Goal: Information Seeking & Learning: Check status

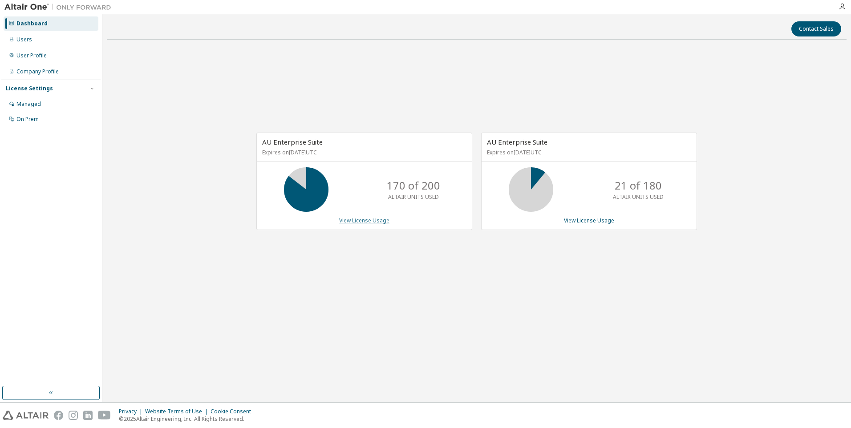
click at [363, 218] on link "View License Usage" at bounding box center [364, 221] width 50 height 8
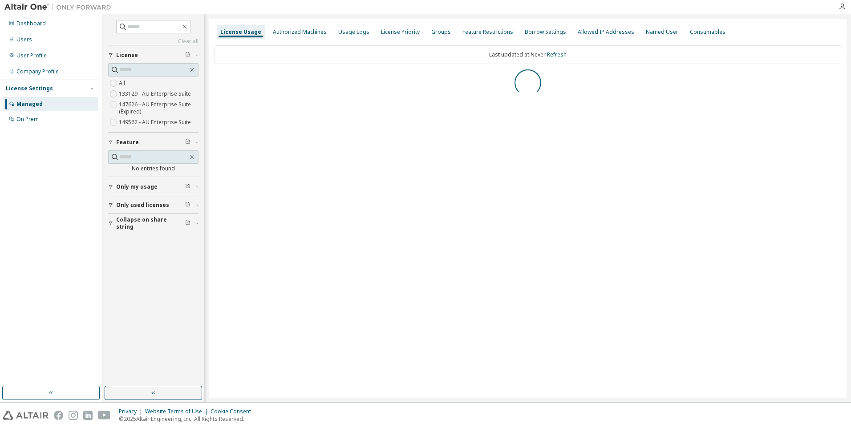
click at [137, 206] on span "Only used licenses" at bounding box center [142, 205] width 53 height 7
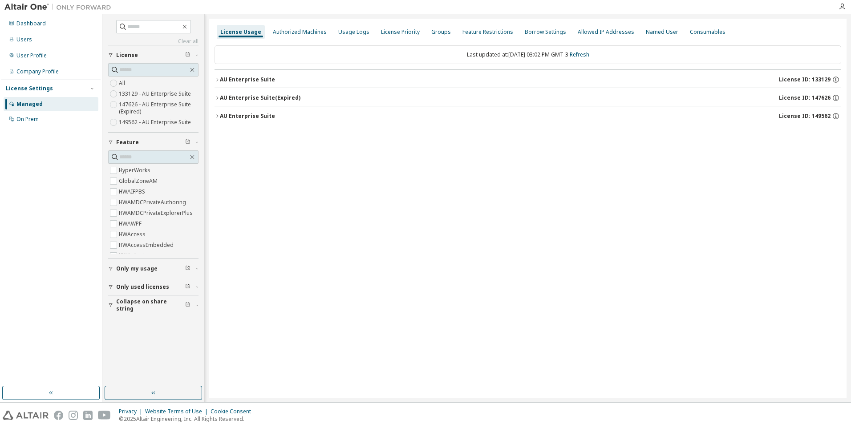
click at [134, 288] on span "Only used licenses" at bounding box center [142, 286] width 53 height 7
click at [261, 81] on div "AU Enterprise Suite" at bounding box center [247, 79] width 55 height 7
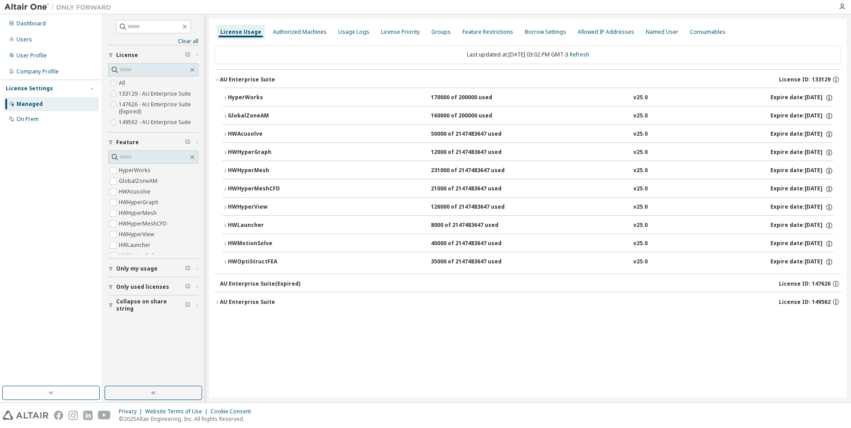
click at [251, 258] on div "HWOptiStructFEA" at bounding box center [268, 262] width 80 height 8
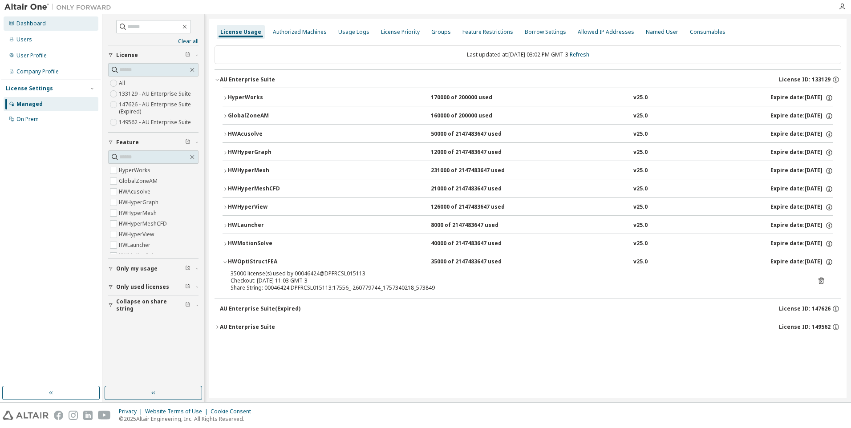
click at [28, 23] on div "Dashboard" at bounding box center [30, 23] width 29 height 7
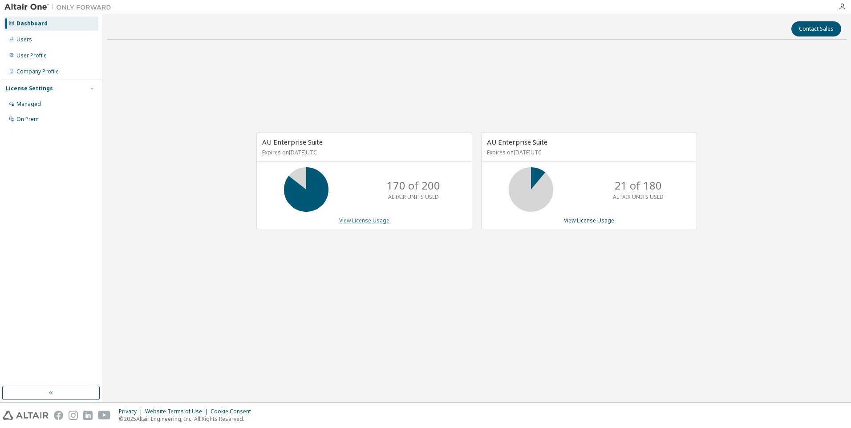
click at [361, 221] on link "View License Usage" at bounding box center [364, 221] width 50 height 8
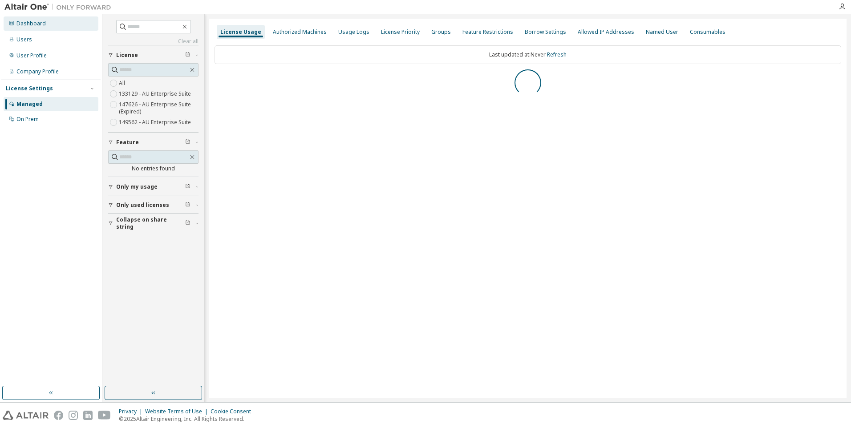
click at [29, 24] on div "Dashboard" at bounding box center [30, 23] width 29 height 7
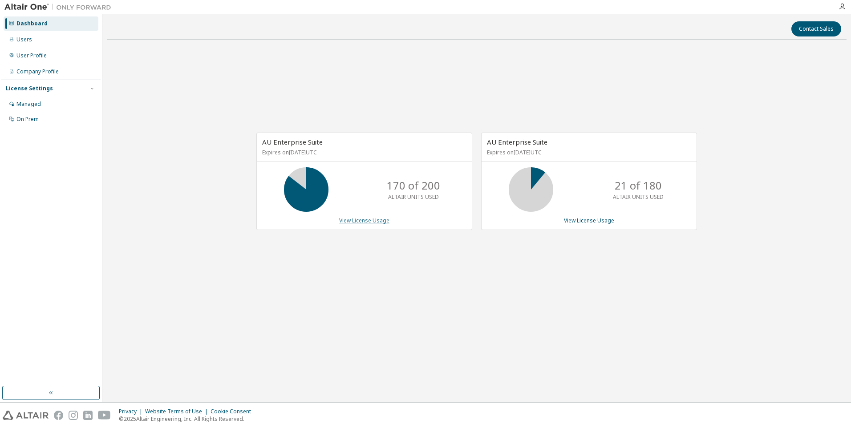
click at [360, 224] on link "View License Usage" at bounding box center [364, 221] width 50 height 8
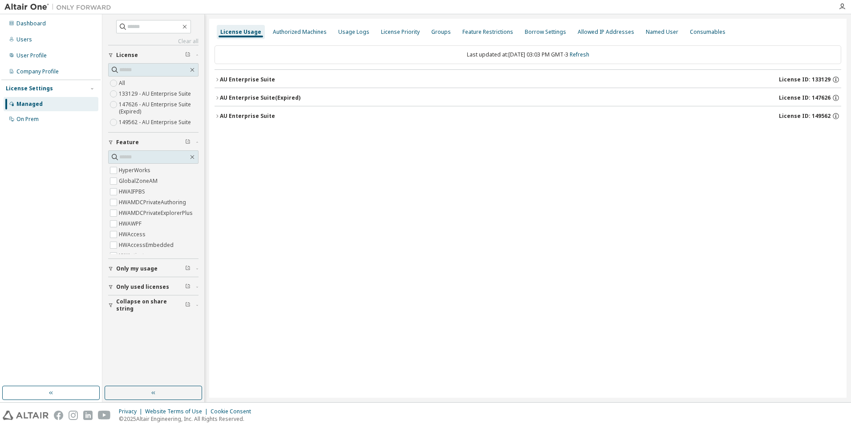
click at [135, 282] on button "Only used licenses" at bounding box center [153, 287] width 90 height 20
click at [259, 81] on div "AU Enterprise Suite" at bounding box center [247, 79] width 55 height 7
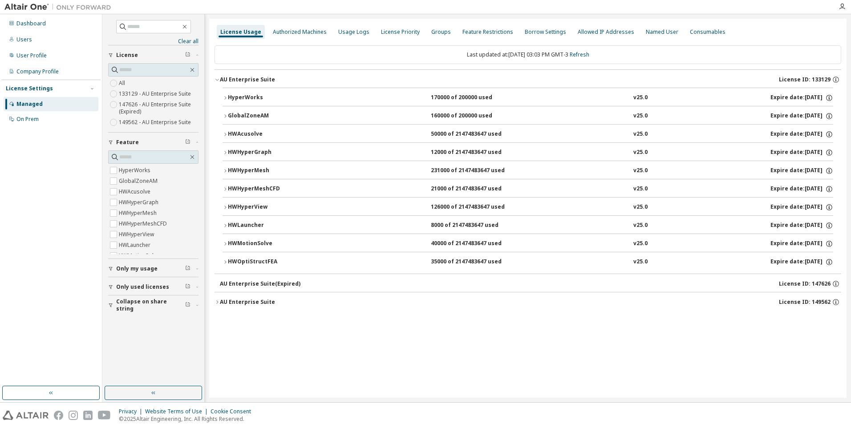
click at [258, 259] on div "HWOptiStructFEA" at bounding box center [268, 262] width 80 height 8
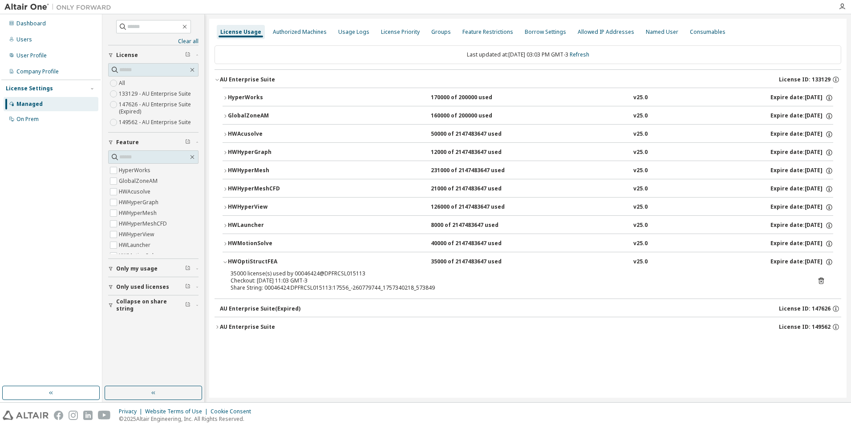
click at [821, 279] on icon at bounding box center [820, 281] width 5 height 7
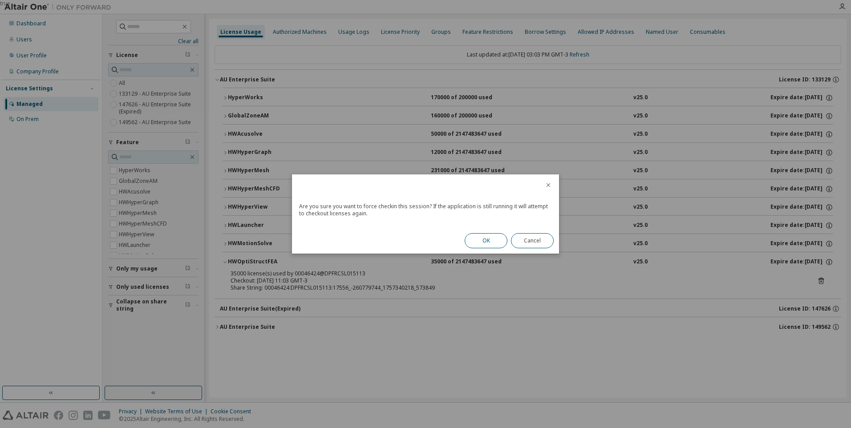
click at [487, 243] on button "OK" at bounding box center [485, 240] width 43 height 15
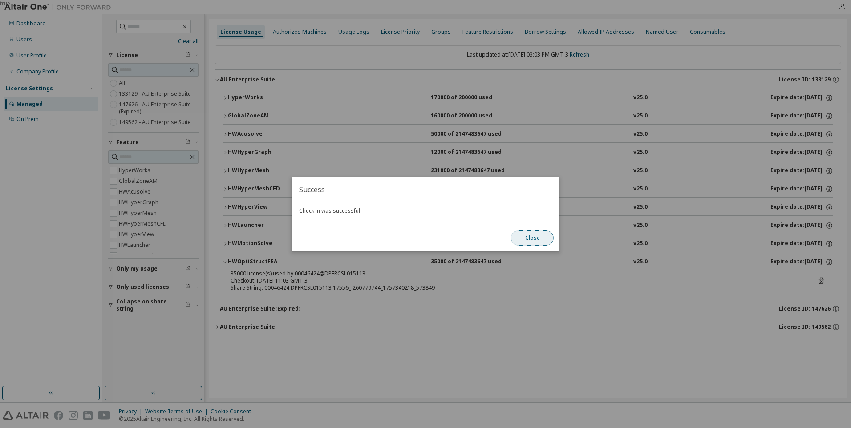
click at [528, 243] on button "Close" at bounding box center [532, 237] width 43 height 15
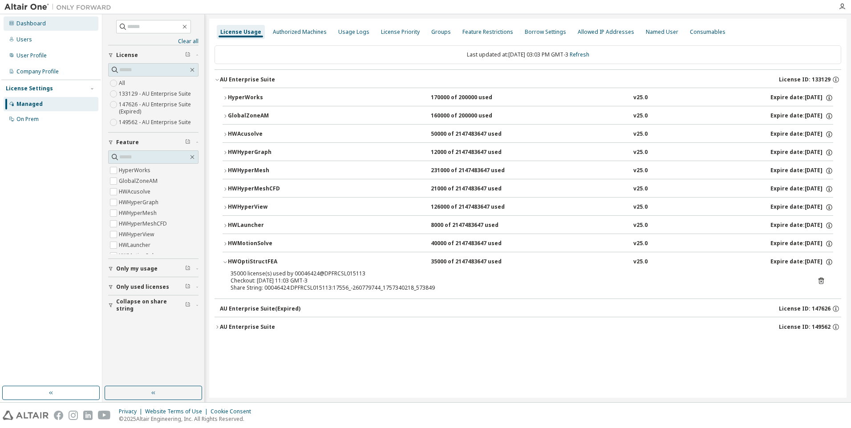
click at [30, 27] on div "Dashboard" at bounding box center [30, 23] width 29 height 7
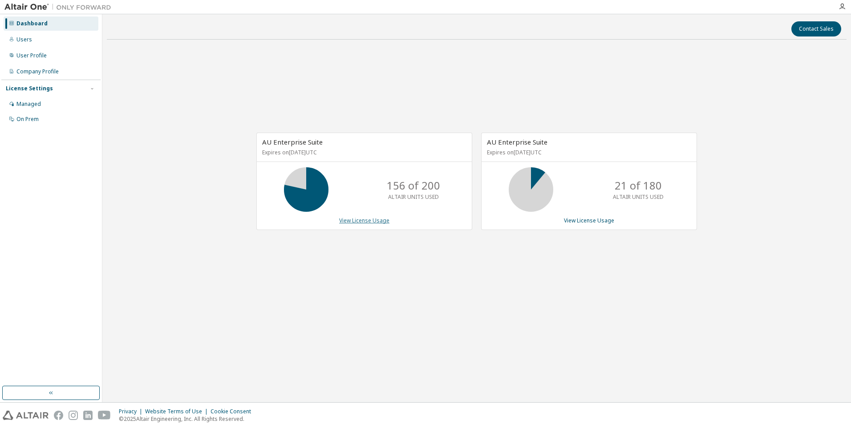
click at [364, 217] on link "View License Usage" at bounding box center [364, 221] width 50 height 8
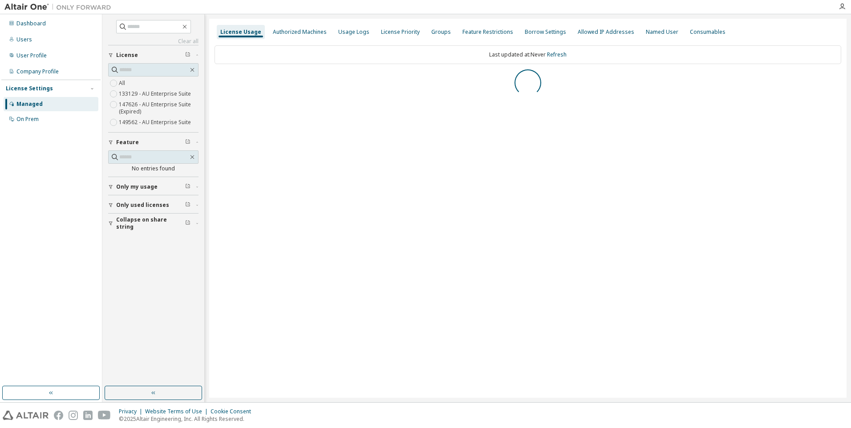
click at [144, 206] on span "Only used licenses" at bounding box center [142, 205] width 53 height 7
click at [135, 210] on span "Only used licenses" at bounding box center [142, 208] width 53 height 7
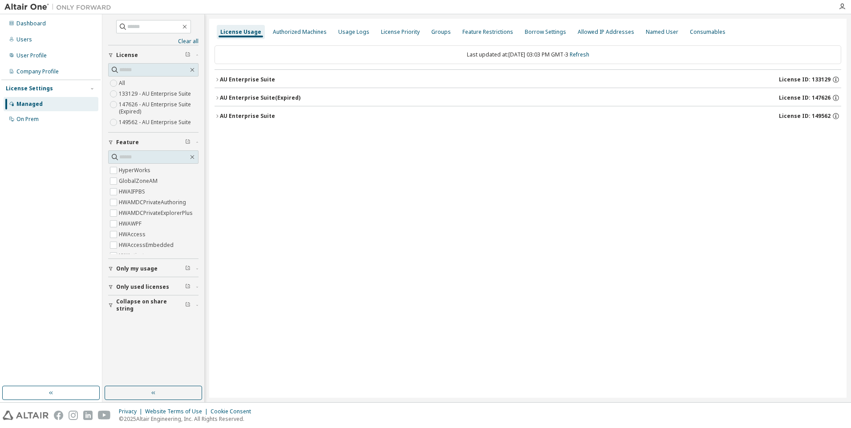
click at [250, 79] on div "AU Enterprise Suite" at bounding box center [247, 79] width 55 height 7
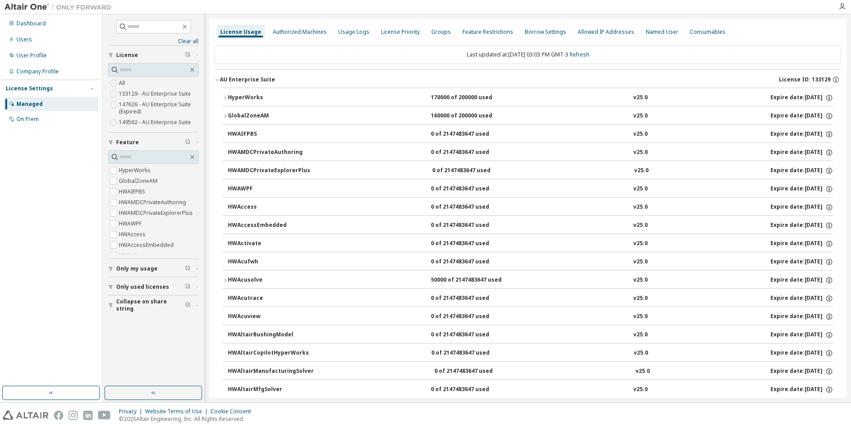
click at [127, 284] on span "Only used licenses" at bounding box center [142, 286] width 53 height 7
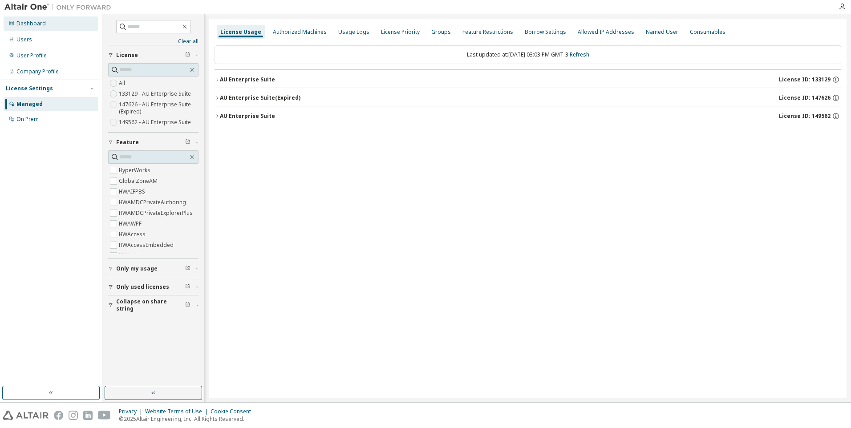
click at [31, 28] on div "Dashboard" at bounding box center [51, 23] width 95 height 14
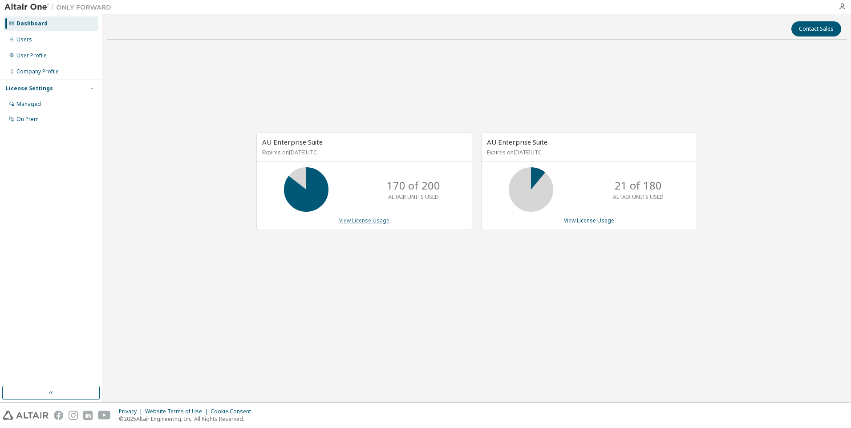
click at [374, 222] on link "View License Usage" at bounding box center [364, 221] width 50 height 8
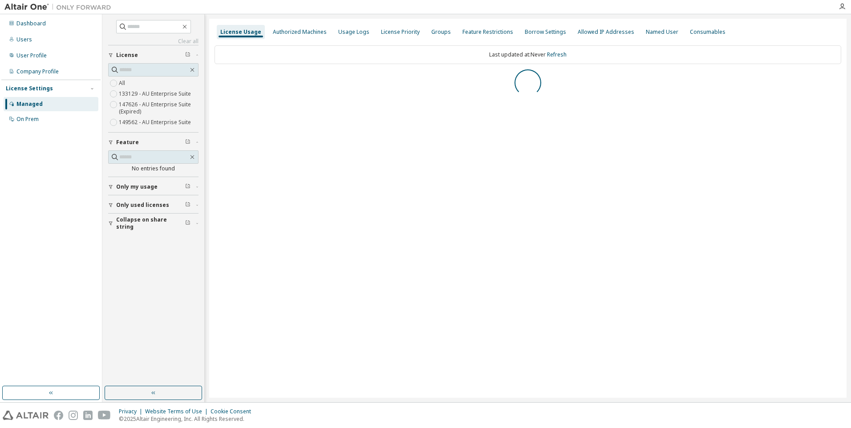
click at [145, 204] on span "Only used licenses" at bounding box center [142, 205] width 53 height 7
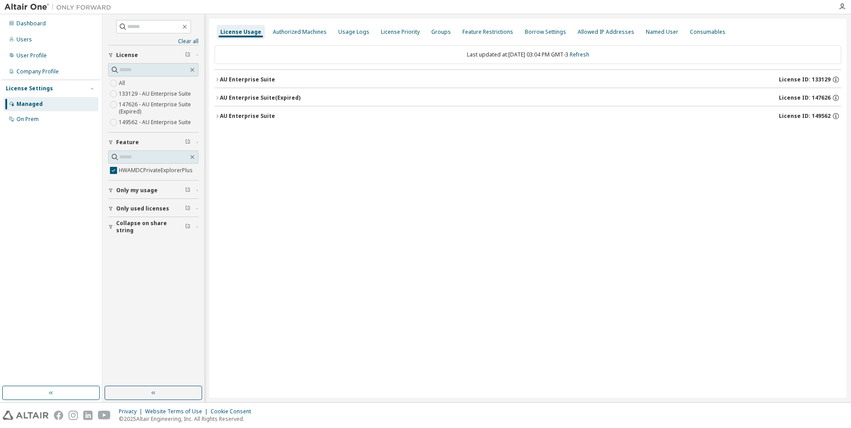
click at [242, 74] on button "AU Enterprise Suite License ID: 133129" at bounding box center [527, 80] width 626 height 20
click at [116, 176] on div "HWAMDCPrivateExplorerPlus" at bounding box center [153, 165] width 90 height 30
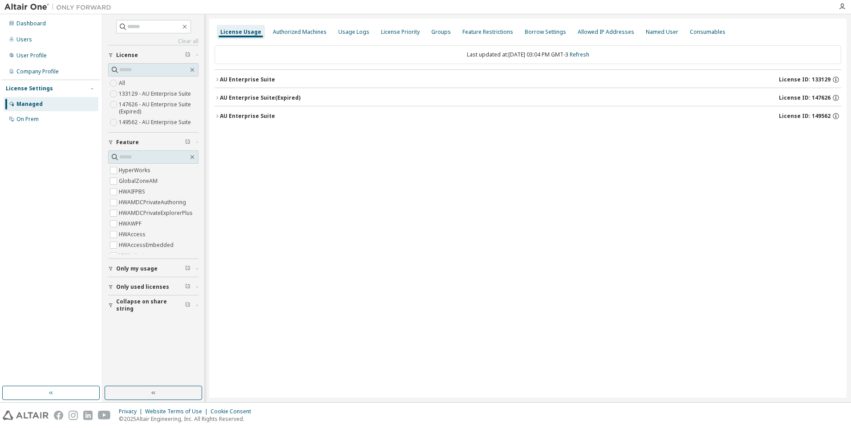
click at [255, 78] on div "AU Enterprise Suite" at bounding box center [247, 79] width 55 height 7
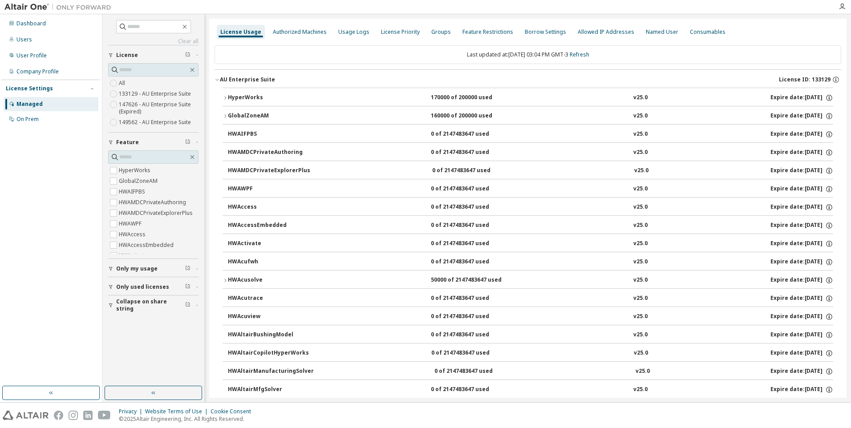
click at [153, 287] on span "Only used licenses" at bounding box center [142, 286] width 53 height 7
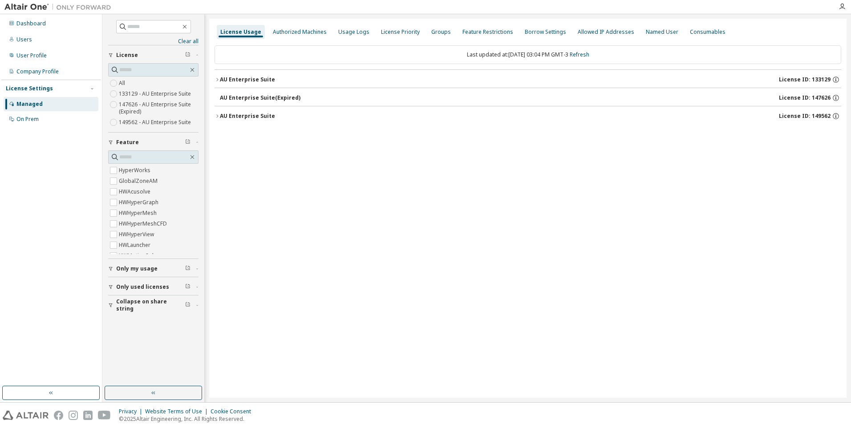
click at [150, 283] on span "Only used licenses" at bounding box center [142, 286] width 53 height 7
click at [241, 75] on button "AU Enterprise Suite License ID: 133129" at bounding box center [527, 80] width 626 height 20
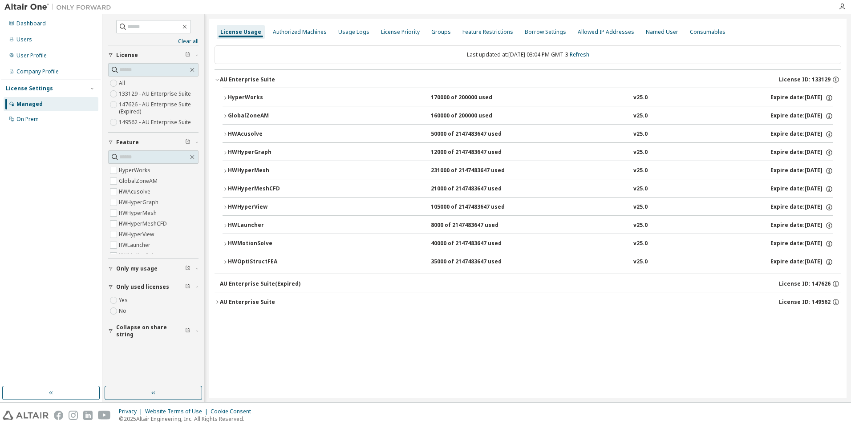
click at [249, 265] on div "HWOptiStructFEA" at bounding box center [268, 262] width 80 height 8
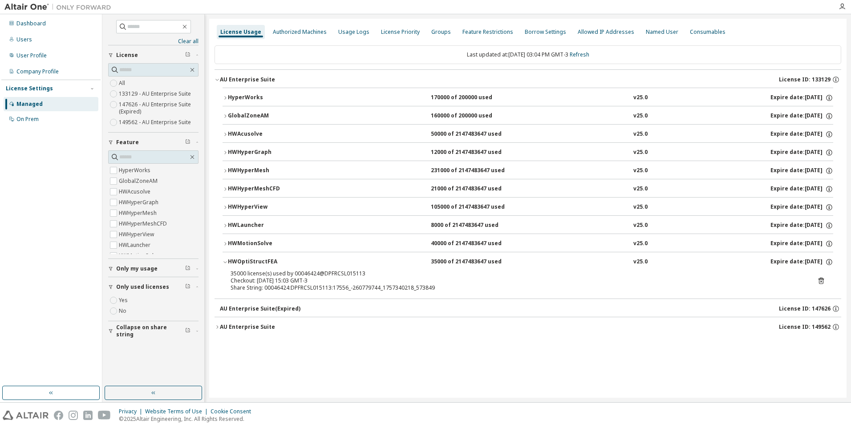
click at [821, 279] on icon at bounding box center [820, 281] width 5 height 7
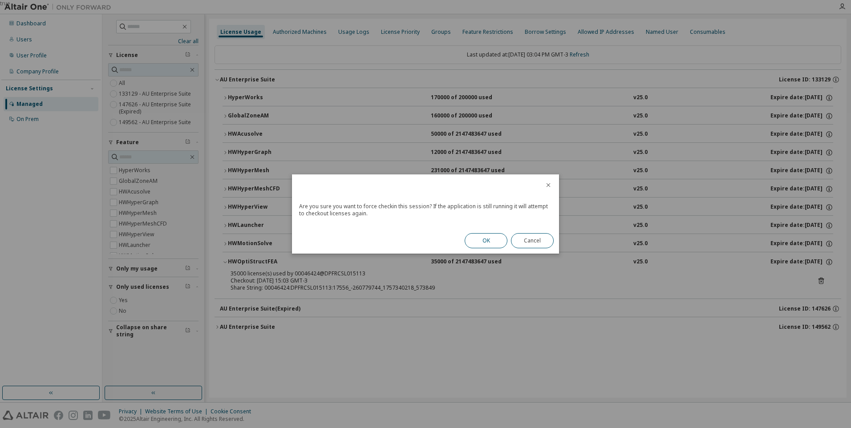
click at [476, 248] on button "OK" at bounding box center [485, 240] width 43 height 15
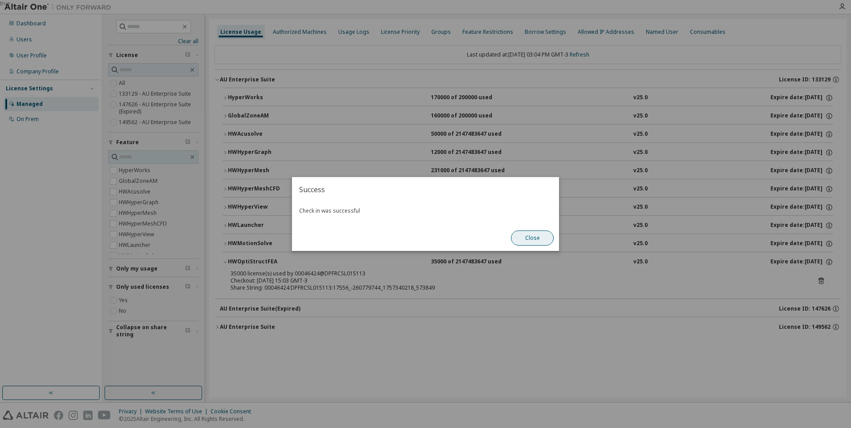
click at [535, 241] on button "Close" at bounding box center [532, 237] width 43 height 15
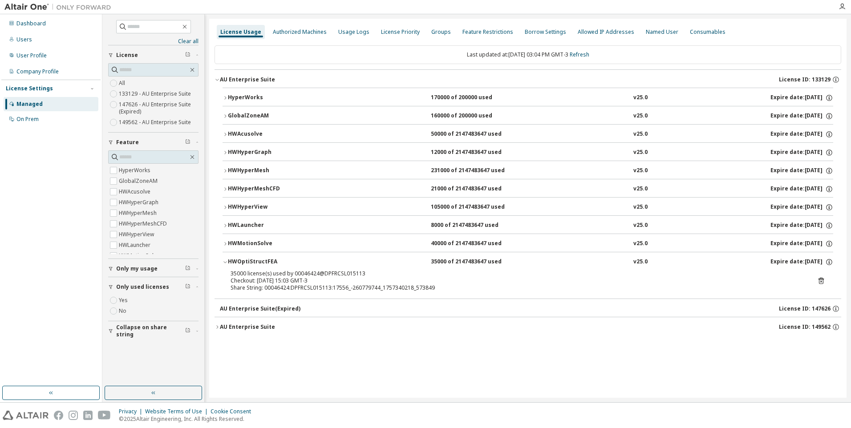
click at [257, 206] on div "HWHyperView" at bounding box center [268, 207] width 80 height 8
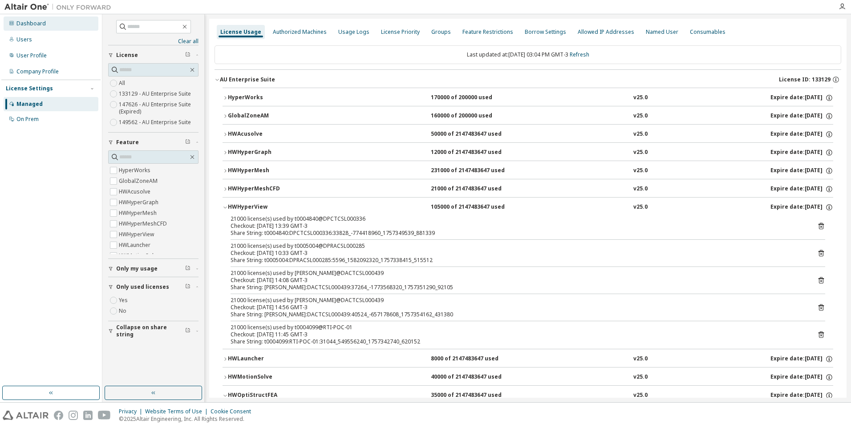
click at [51, 26] on div "Dashboard" at bounding box center [51, 23] width 95 height 14
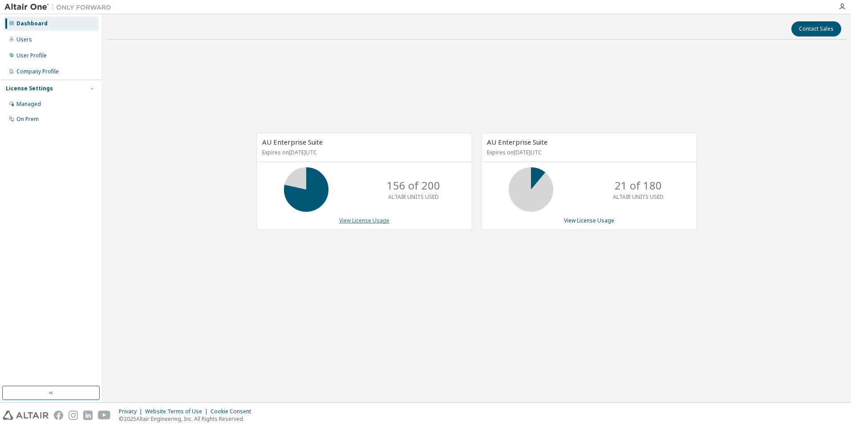
click at [356, 223] on link "View License Usage" at bounding box center [364, 221] width 50 height 8
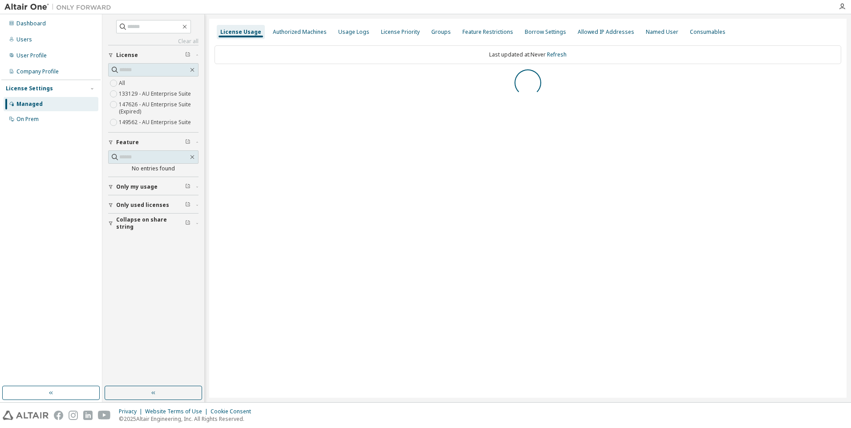
click at [140, 203] on span "Only used licenses" at bounding box center [142, 205] width 53 height 7
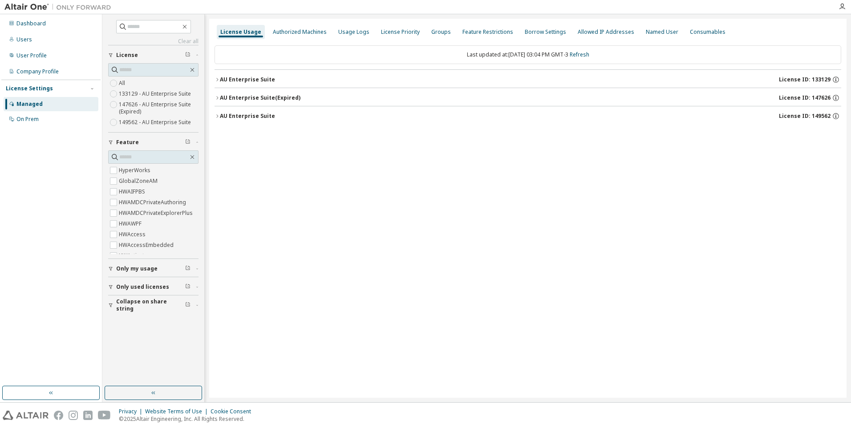
click at [245, 80] on div "AU Enterprise Suite" at bounding box center [247, 79] width 55 height 7
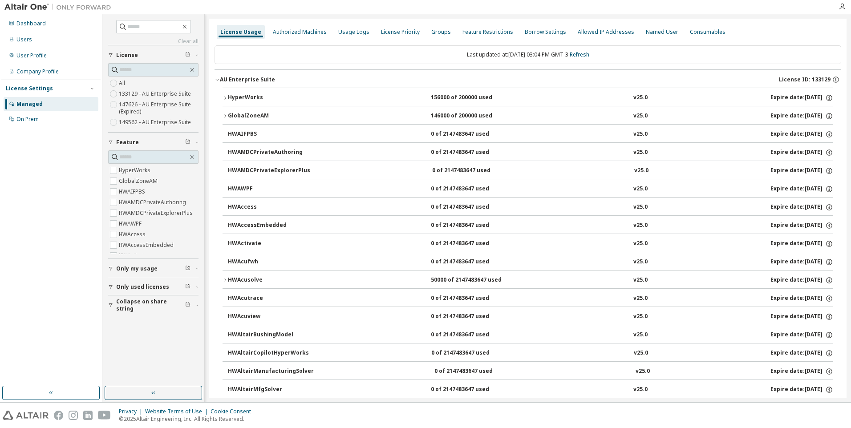
click at [133, 284] on span "Only used licenses" at bounding box center [142, 286] width 53 height 7
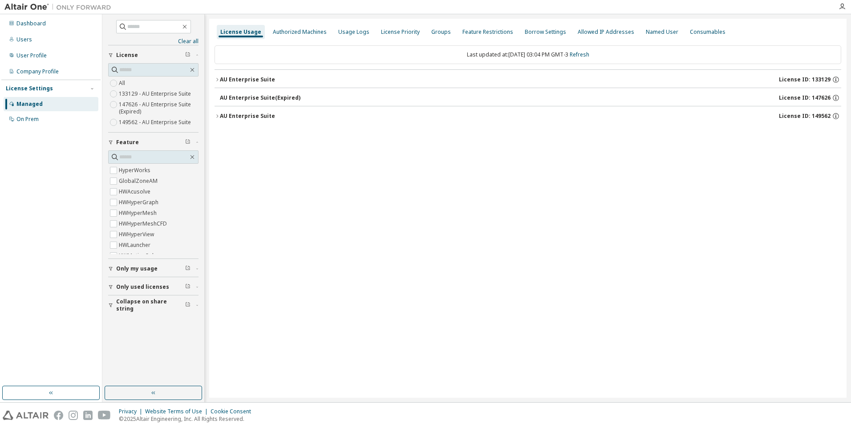
click at [266, 73] on button "AU Enterprise Suite License ID: 133129" at bounding box center [527, 80] width 626 height 20
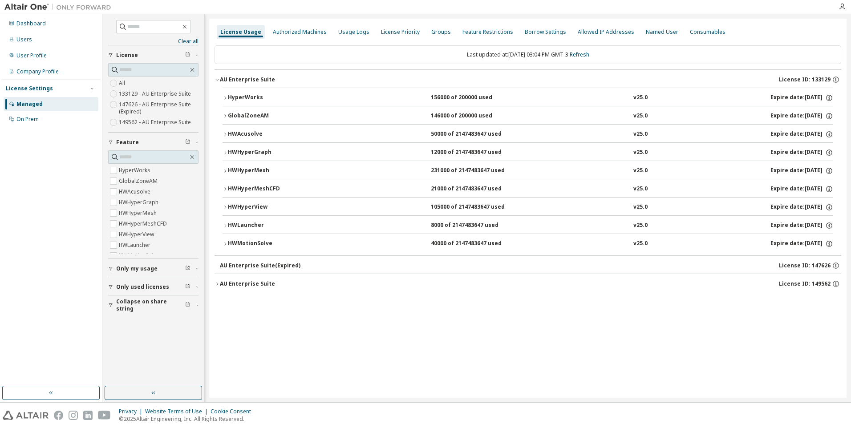
click at [258, 245] on div "HWMotionSolve" at bounding box center [268, 244] width 80 height 8
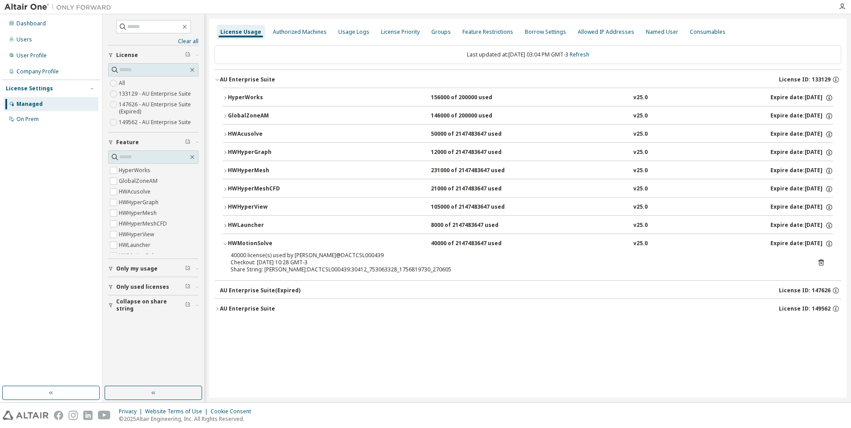
click at [820, 261] on icon at bounding box center [820, 262] width 5 height 7
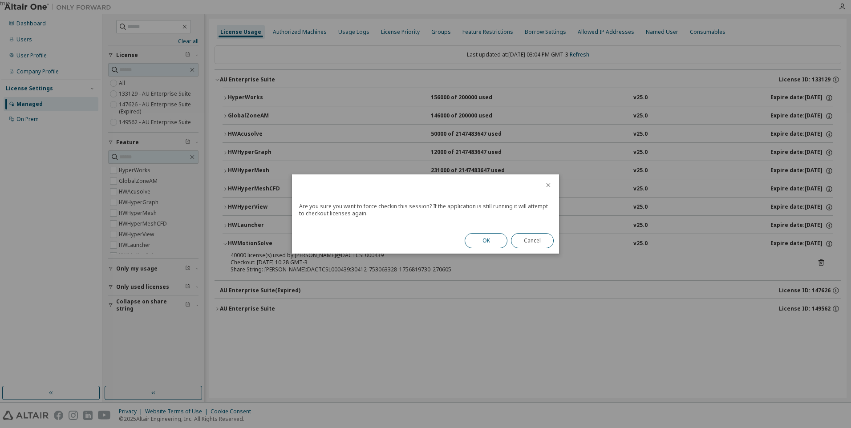
click at [493, 241] on button "OK" at bounding box center [485, 240] width 43 height 15
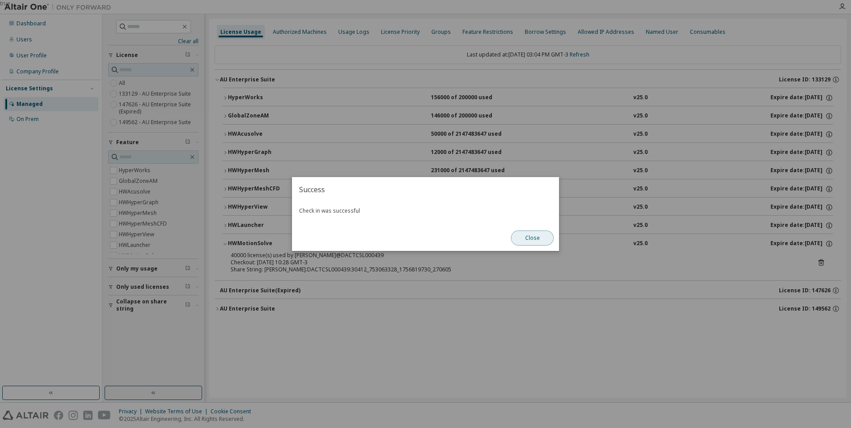
click at [542, 236] on button "Close" at bounding box center [532, 237] width 43 height 15
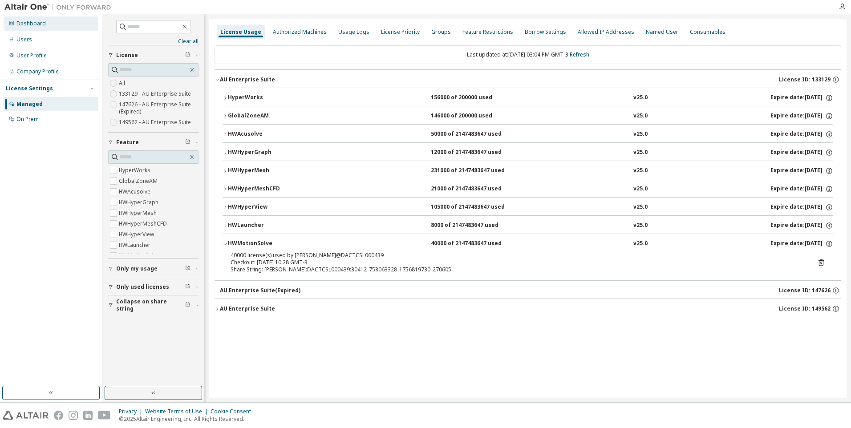
click at [38, 27] on div "Dashboard" at bounding box center [30, 23] width 29 height 7
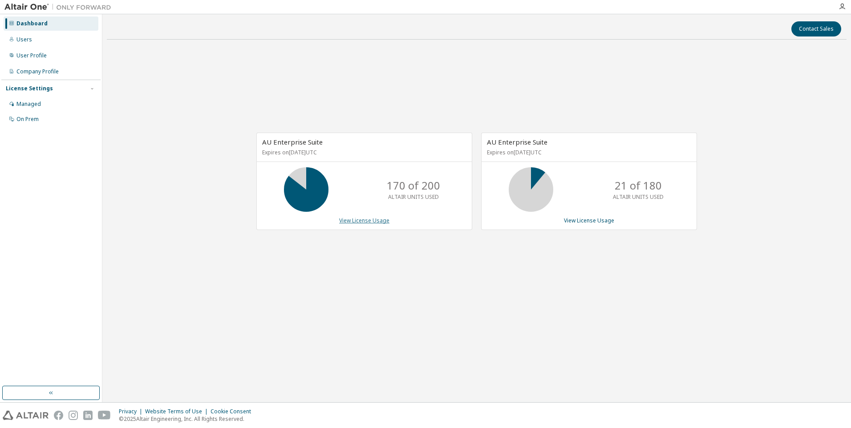
click at [371, 222] on link "View License Usage" at bounding box center [364, 221] width 50 height 8
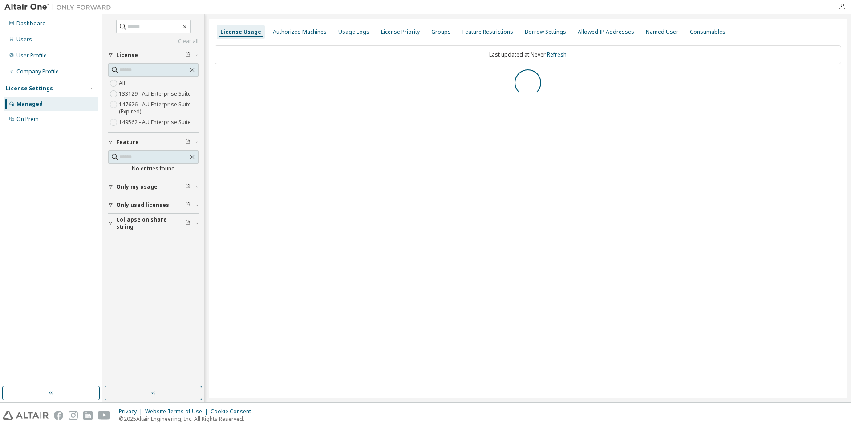
click at [140, 204] on span "Only used licenses" at bounding box center [142, 205] width 53 height 7
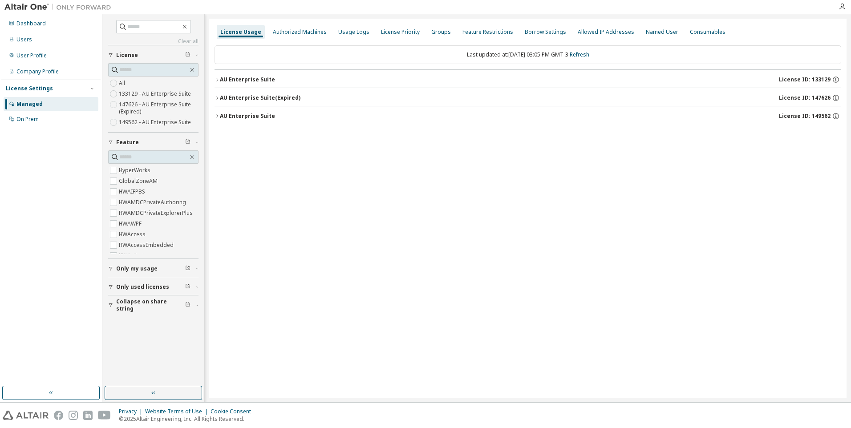
click at [147, 288] on span "Only used licenses" at bounding box center [142, 286] width 53 height 7
click at [260, 81] on div "AU Enterprise Suite" at bounding box center [247, 79] width 55 height 7
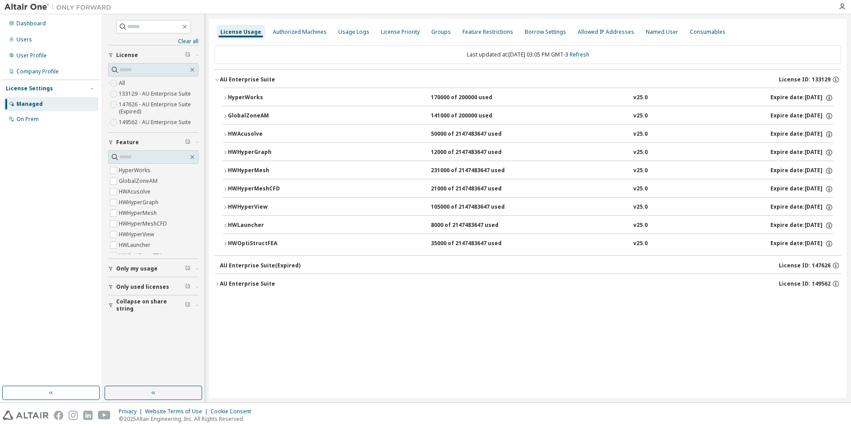
click at [255, 248] on button "HWOptiStructFEA 35000 of 2147483647 used v25.0 Expire date: 2025-12-09" at bounding box center [527, 244] width 610 height 20
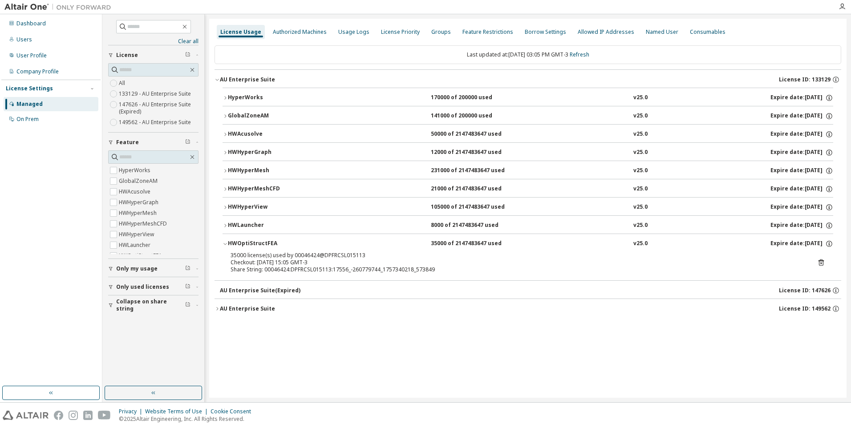
click at [156, 288] on span "Only used licenses" at bounding box center [142, 286] width 53 height 7
click at [821, 262] on icon at bounding box center [821, 263] width 2 height 2
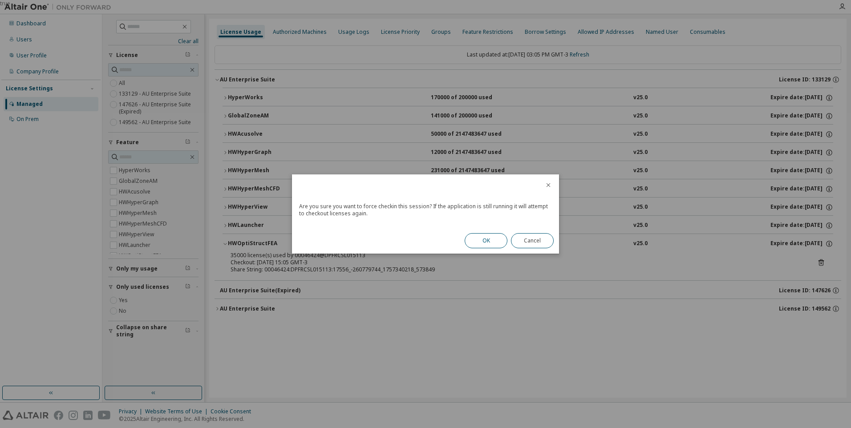
click at [480, 240] on button "OK" at bounding box center [485, 240] width 43 height 15
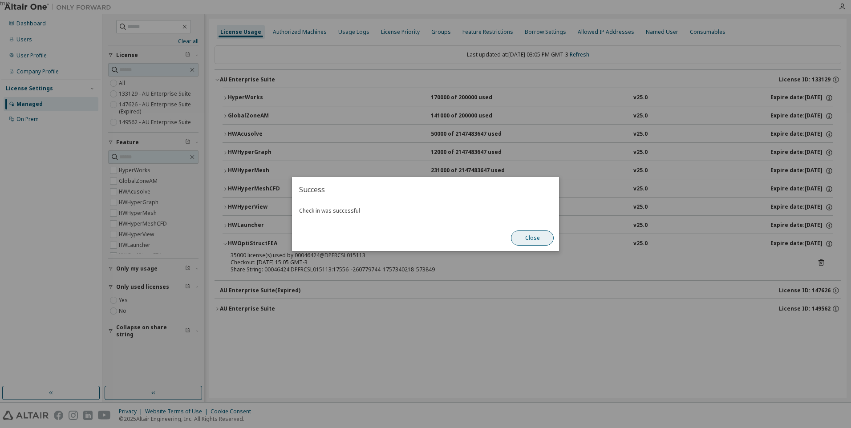
click at [542, 239] on button "Close" at bounding box center [532, 237] width 43 height 15
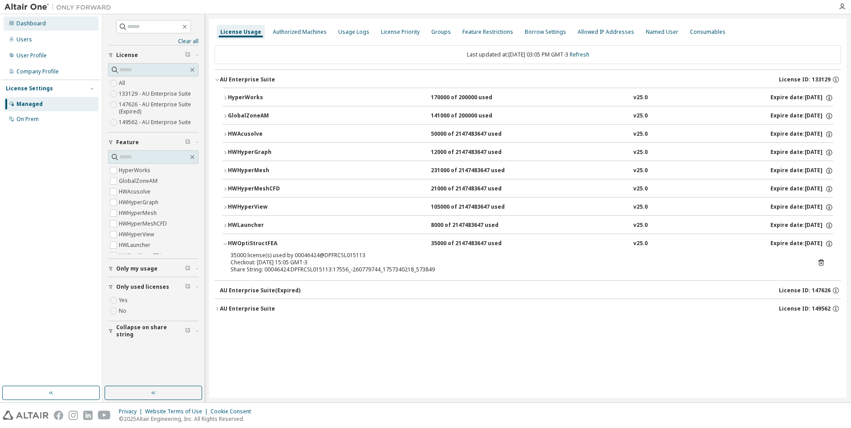
click at [35, 25] on div "Dashboard" at bounding box center [30, 23] width 29 height 7
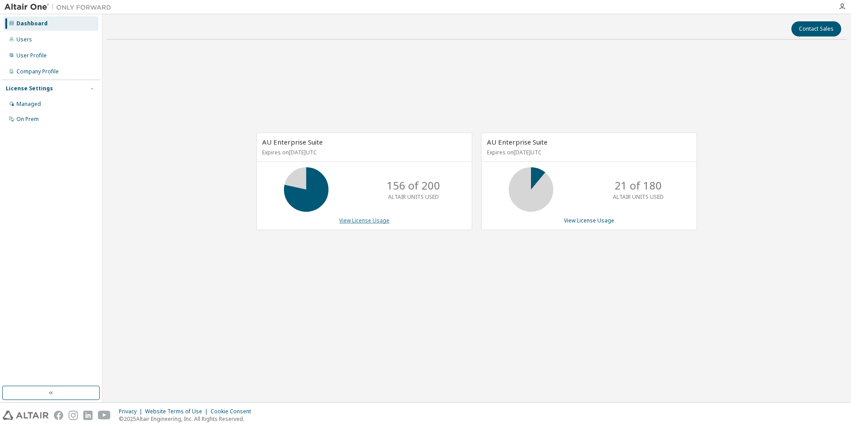
click at [383, 221] on link "View License Usage" at bounding box center [364, 221] width 50 height 8
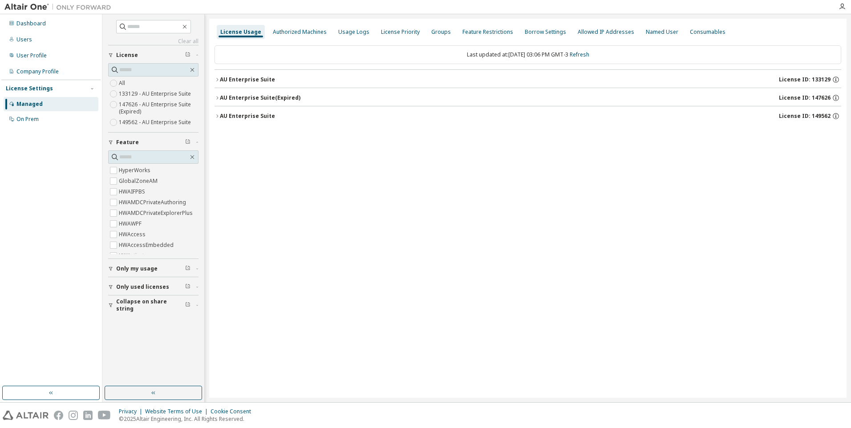
click at [137, 287] on span "Only used licenses" at bounding box center [142, 286] width 53 height 7
click at [122, 299] on label "Yes" at bounding box center [124, 300] width 11 height 11
click at [262, 82] on div "AU Enterprise Suite" at bounding box center [247, 79] width 55 height 7
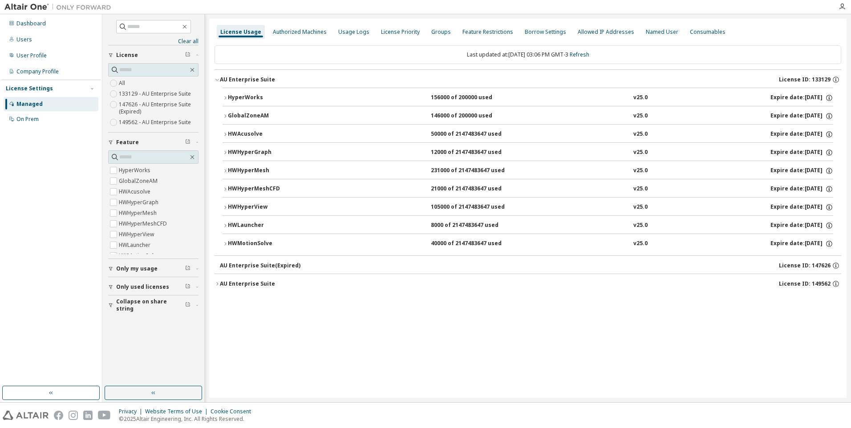
click at [245, 133] on div "HWAcusolve" at bounding box center [268, 134] width 80 height 8
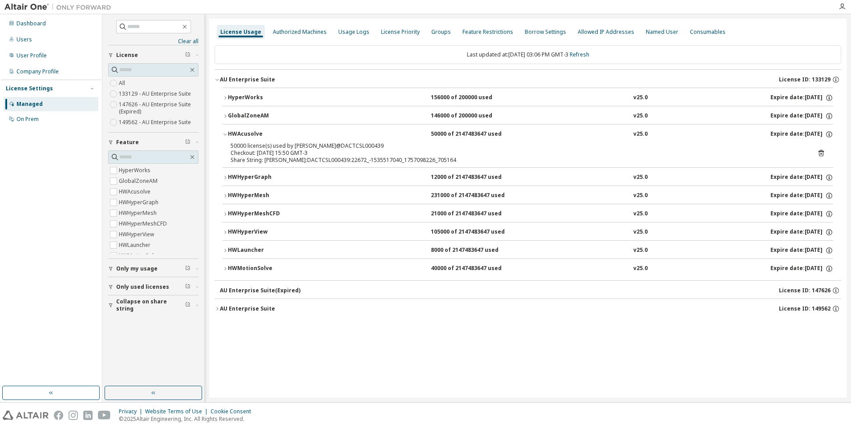
click at [820, 155] on icon at bounding box center [821, 153] width 8 height 8
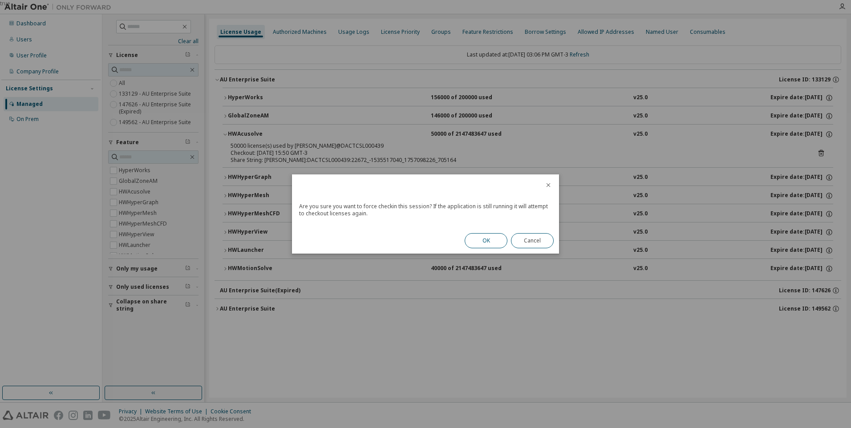
click at [489, 242] on button "OK" at bounding box center [485, 240] width 43 height 15
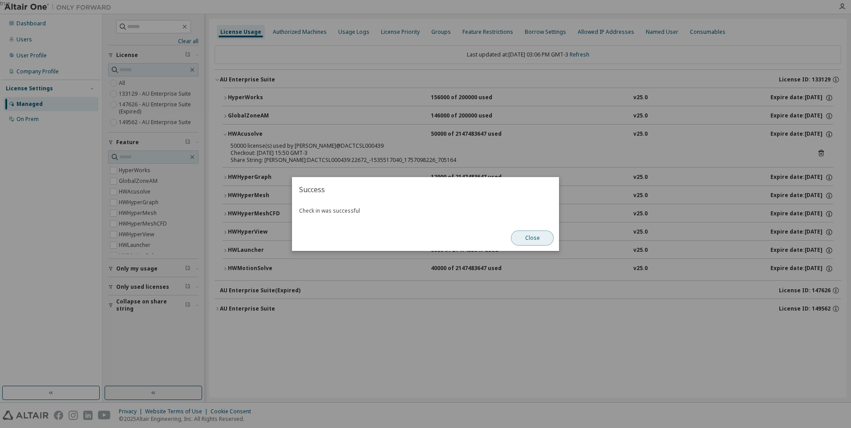
click at [531, 239] on button "Close" at bounding box center [532, 237] width 43 height 15
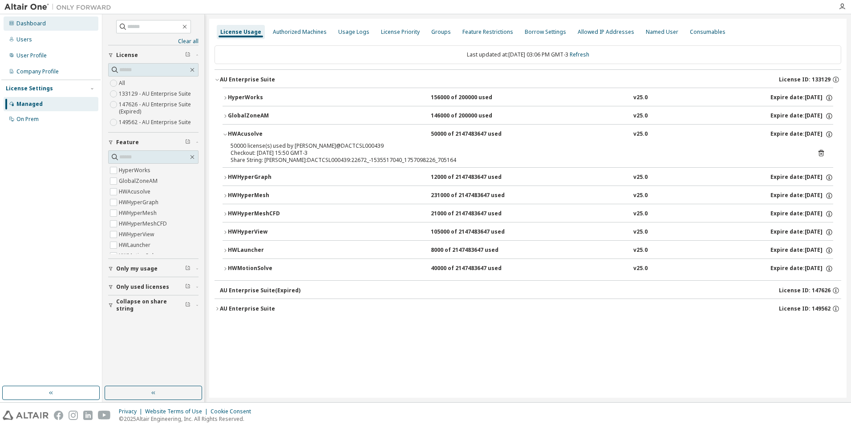
click at [39, 28] on div "Dashboard" at bounding box center [51, 23] width 95 height 14
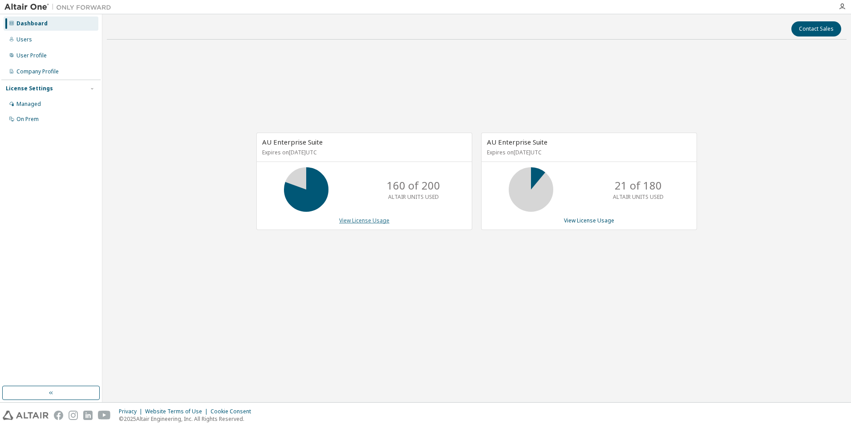
click at [375, 223] on link "View License Usage" at bounding box center [364, 221] width 50 height 8
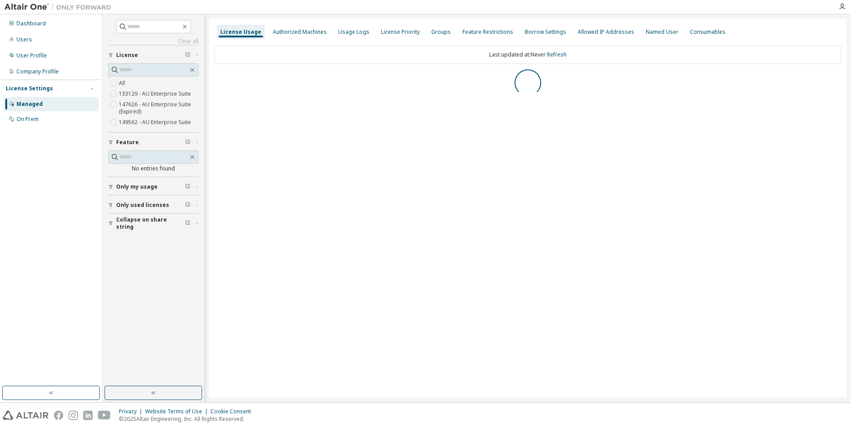
click at [141, 204] on span "Only used licenses" at bounding box center [142, 205] width 53 height 7
click at [141, 209] on span "Only used licenses" at bounding box center [142, 208] width 53 height 7
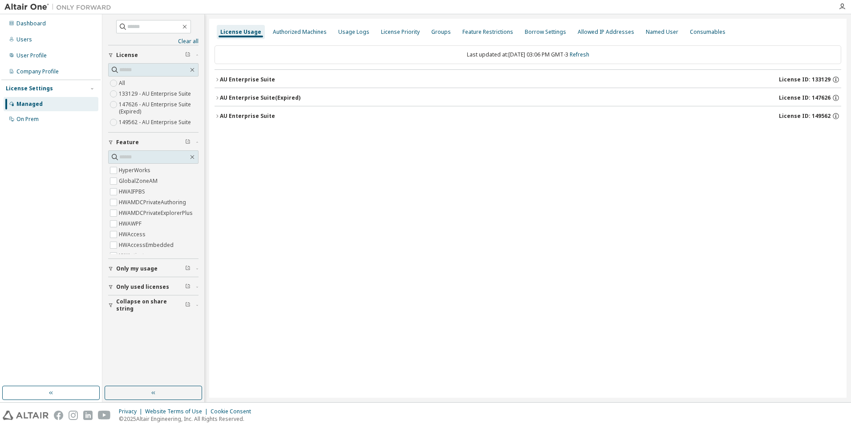
click at [261, 80] on div "AU Enterprise Suite" at bounding box center [247, 79] width 55 height 7
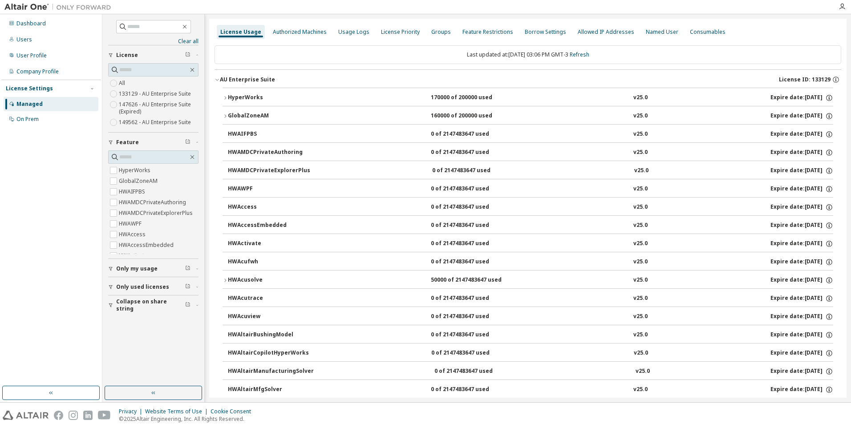
click at [138, 288] on span "Only used licenses" at bounding box center [142, 286] width 53 height 7
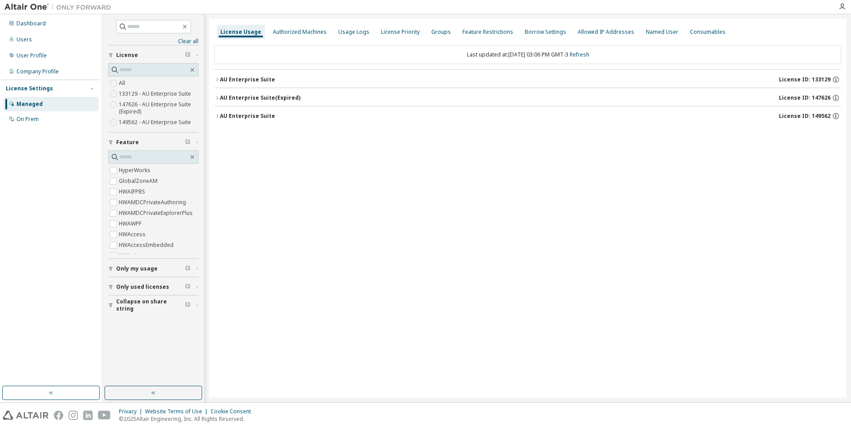
click at [262, 80] on div "AU Enterprise Suite" at bounding box center [247, 79] width 55 height 7
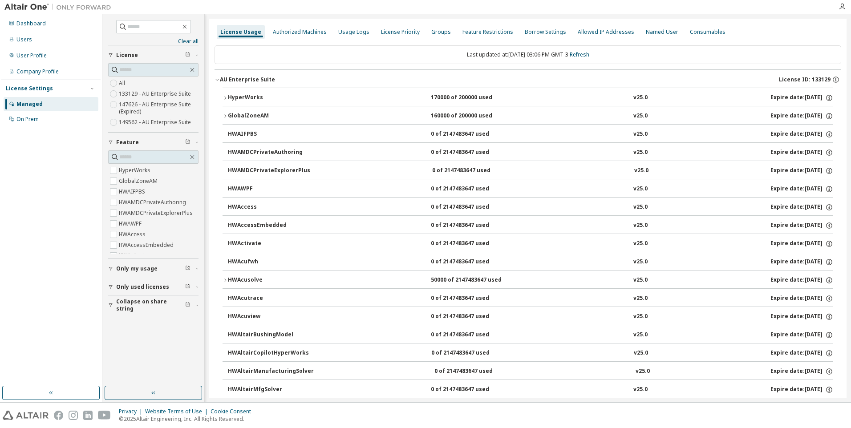
click at [163, 290] on span "Only used licenses" at bounding box center [142, 286] width 53 height 7
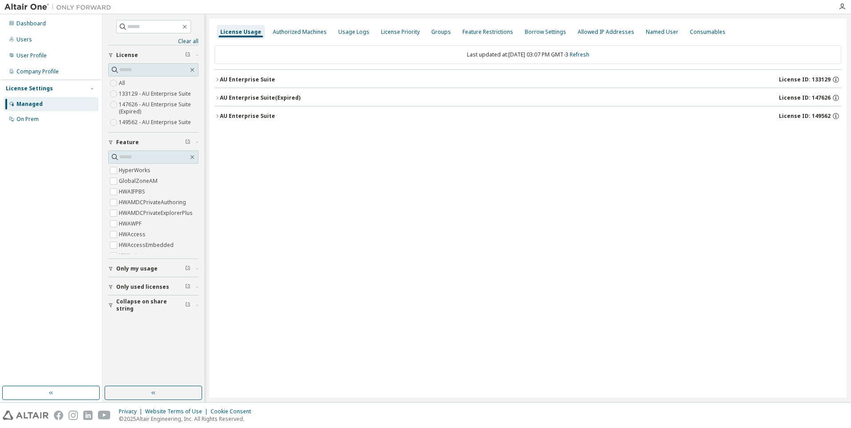
click at [246, 80] on div "AU Enterprise Suite" at bounding box center [247, 79] width 55 height 7
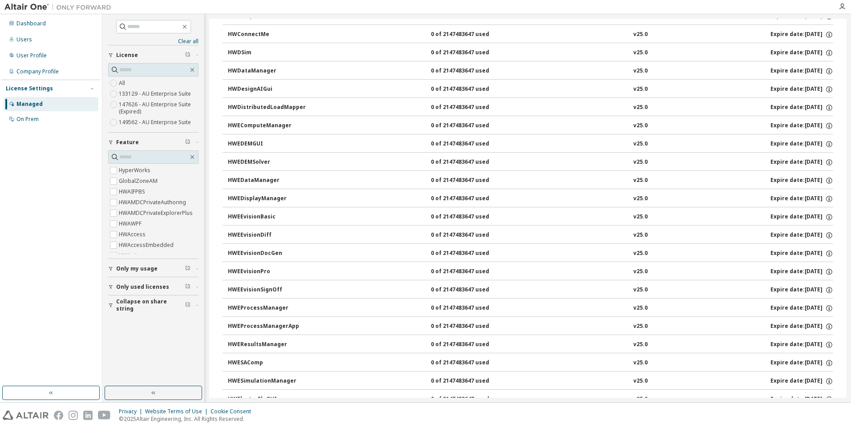
scroll to position [845, 0]
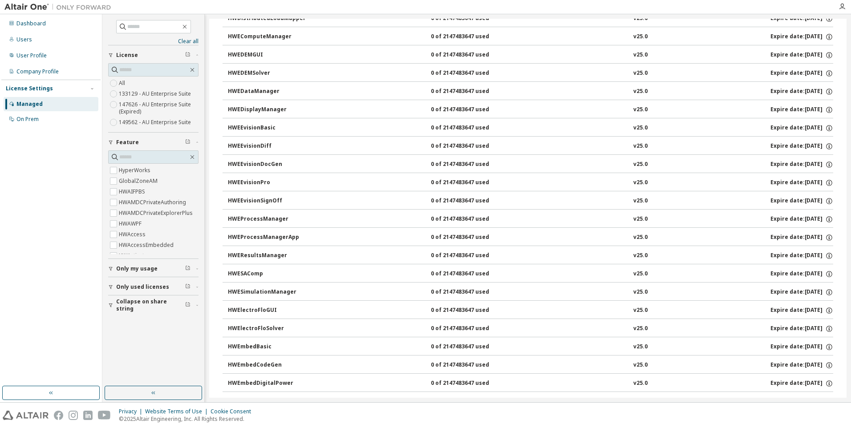
click at [129, 281] on button "Only used licenses" at bounding box center [153, 287] width 90 height 20
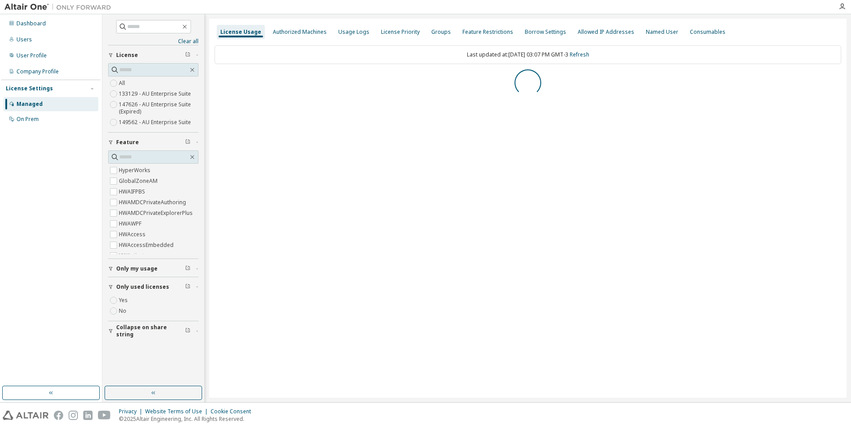
scroll to position [0, 0]
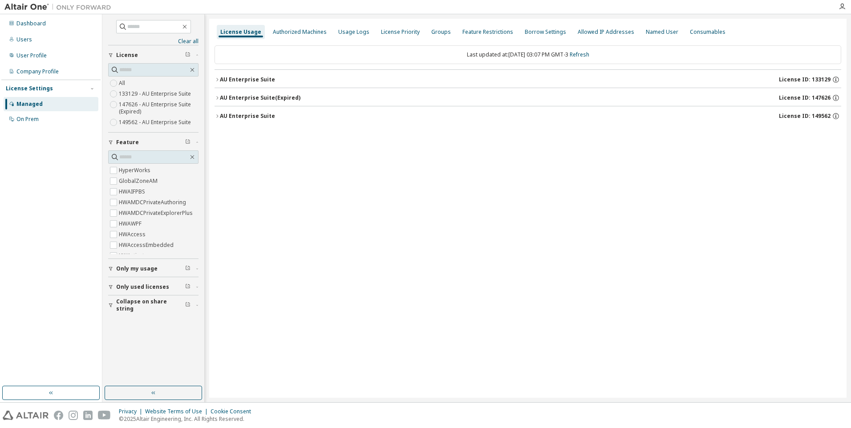
click at [267, 82] on div "AU Enterprise Suite" at bounding box center [247, 79] width 55 height 7
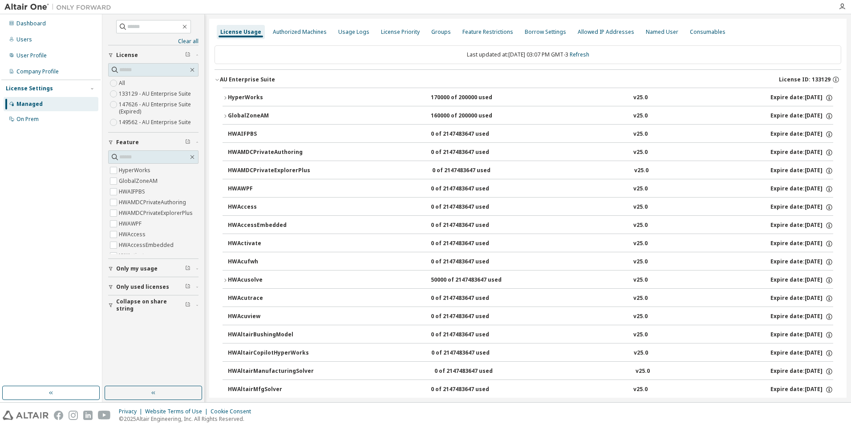
click at [126, 287] on span "Only used licenses" at bounding box center [142, 286] width 53 height 7
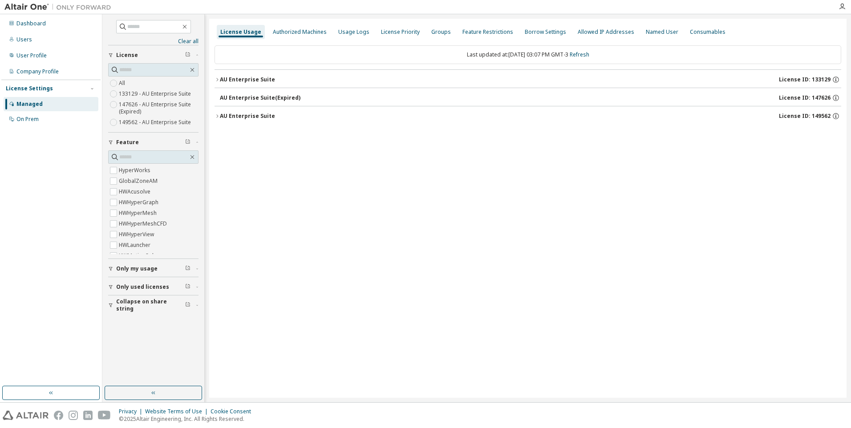
click at [246, 79] on div "AU Enterprise Suite" at bounding box center [247, 79] width 55 height 7
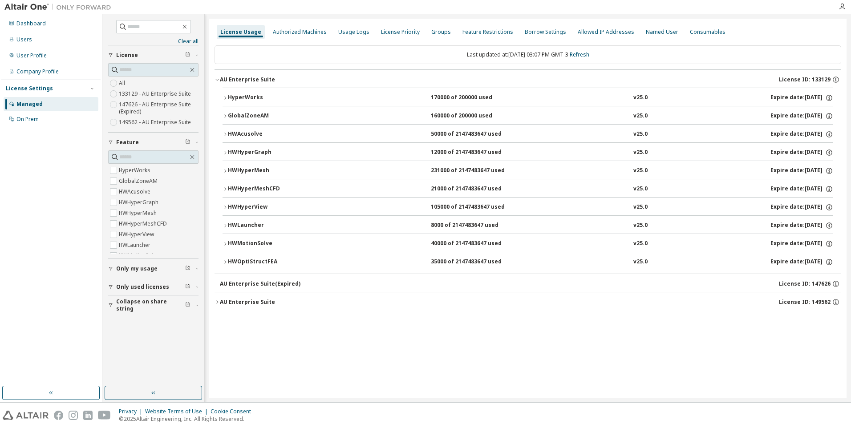
click at [258, 261] on div "HWOptiStructFEA" at bounding box center [268, 262] width 80 height 8
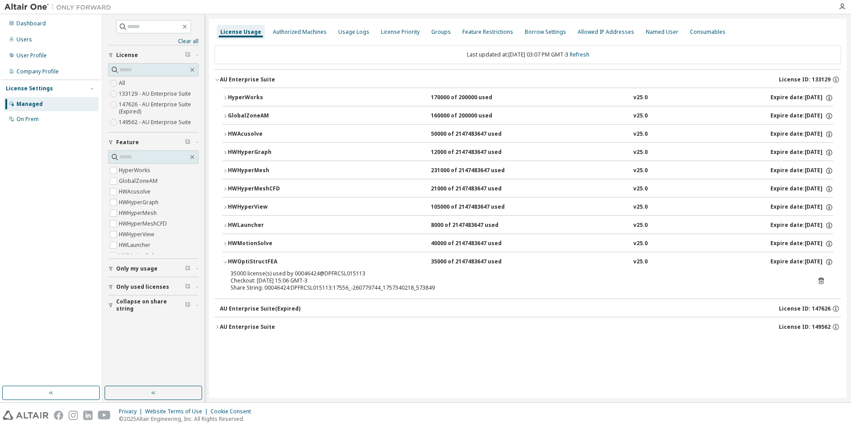
click at [821, 280] on icon at bounding box center [821, 281] width 8 height 8
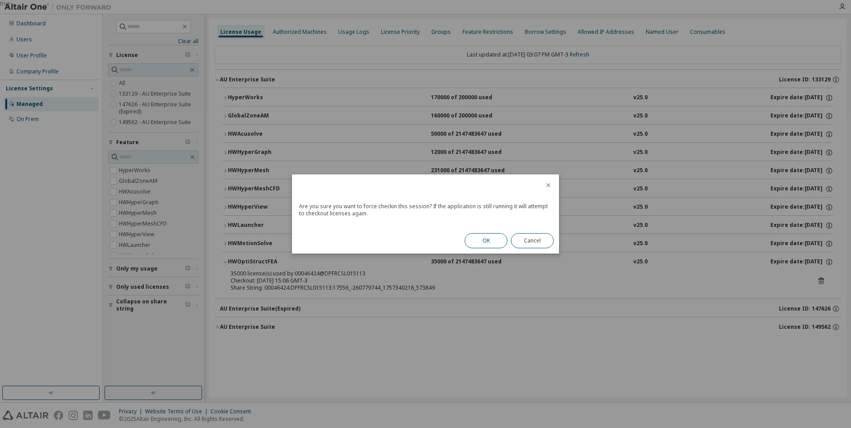
click at [498, 241] on button "OK" at bounding box center [485, 240] width 43 height 15
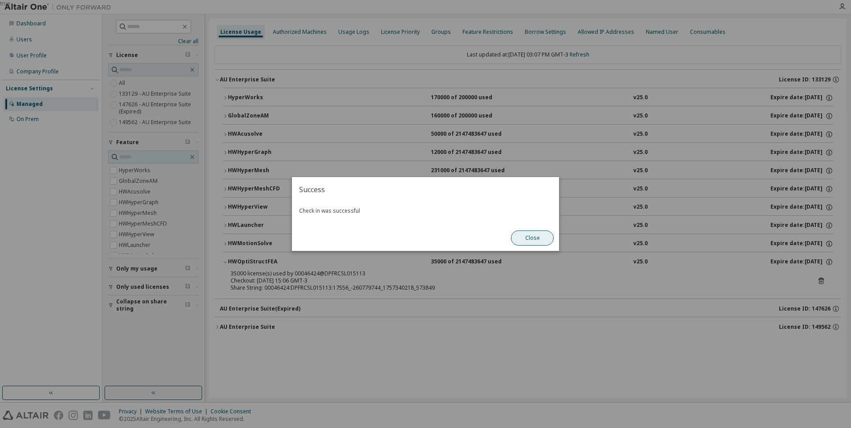
click at [531, 240] on button "Close" at bounding box center [532, 237] width 43 height 15
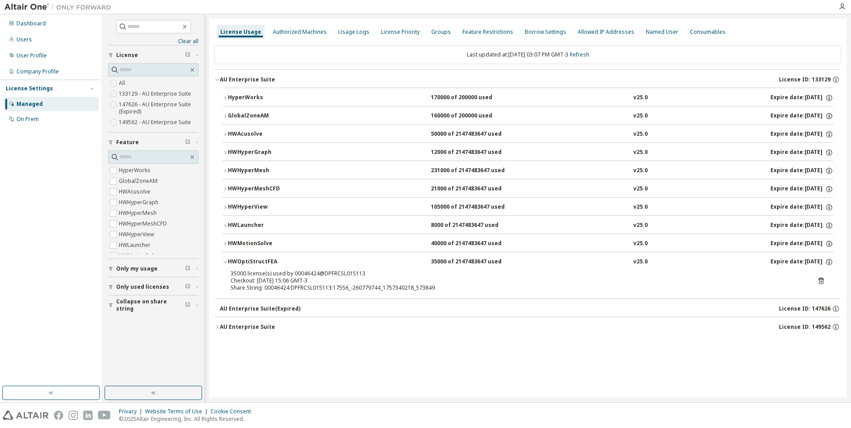
click at [251, 245] on div "HWMotionSolve" at bounding box center [268, 244] width 80 height 8
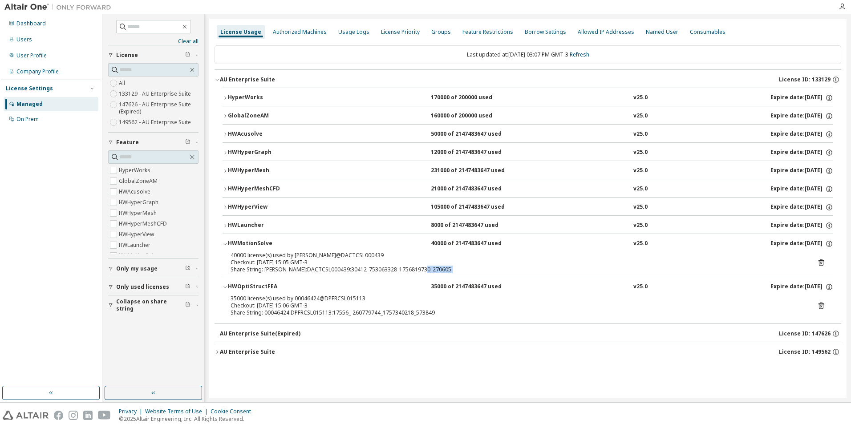
click at [822, 262] on icon at bounding box center [821, 262] width 8 height 8
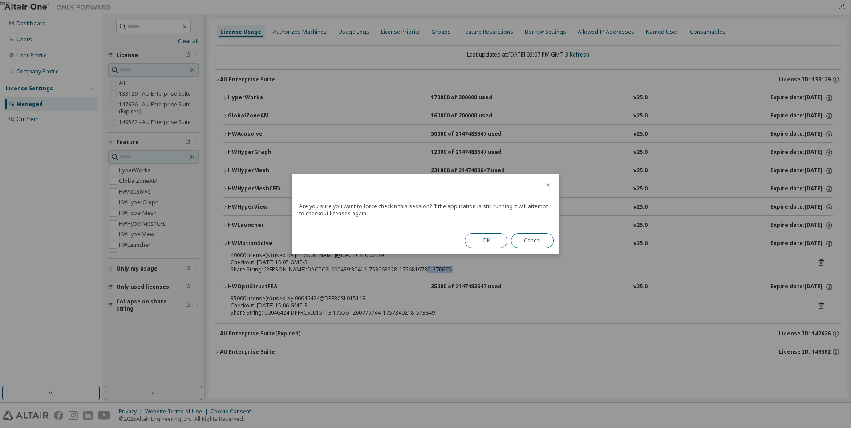
click at [483, 246] on button "OK" at bounding box center [485, 240] width 43 height 15
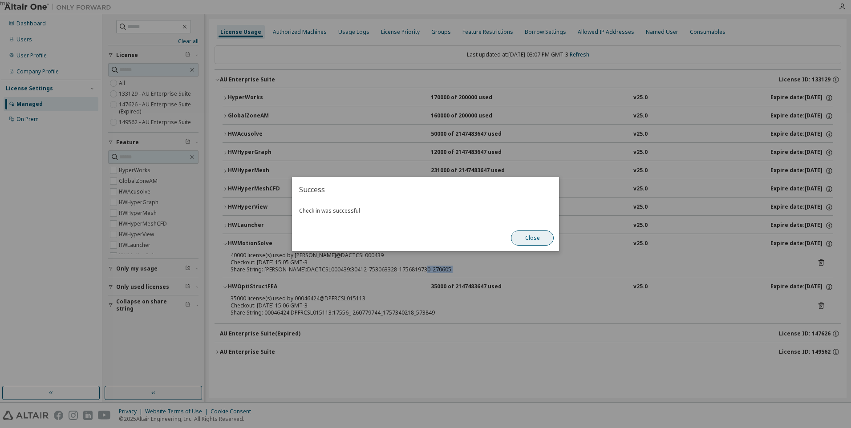
click at [528, 244] on button "Close" at bounding box center [532, 237] width 43 height 15
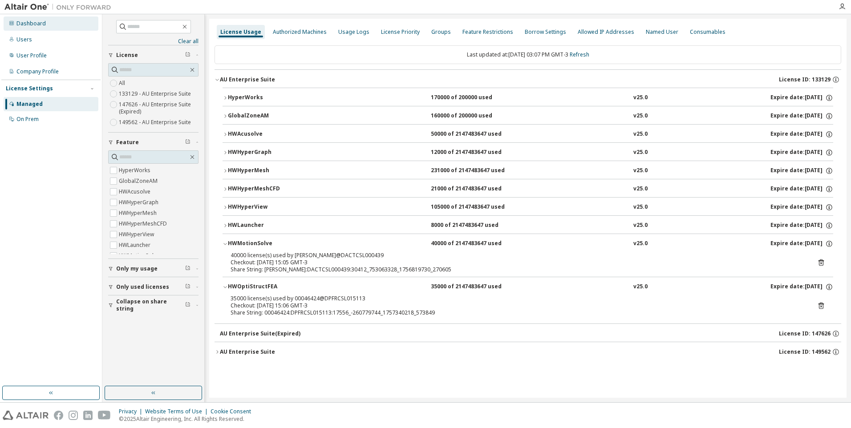
click at [47, 28] on div "Dashboard" at bounding box center [51, 23] width 95 height 14
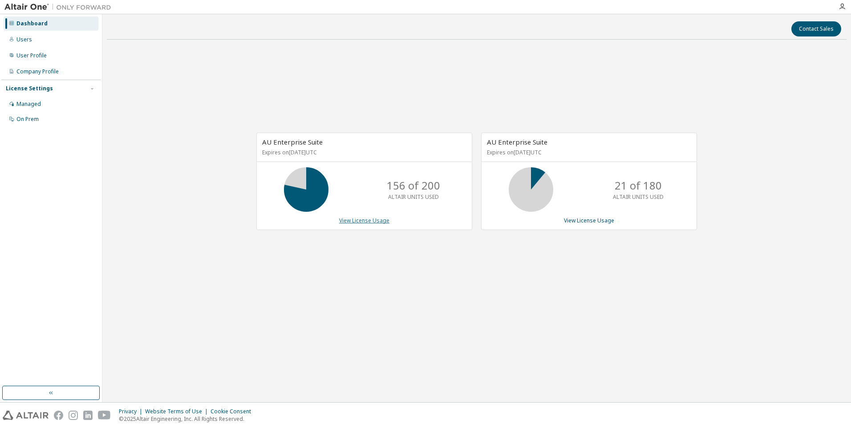
click at [378, 221] on link "View License Usage" at bounding box center [364, 221] width 50 height 8
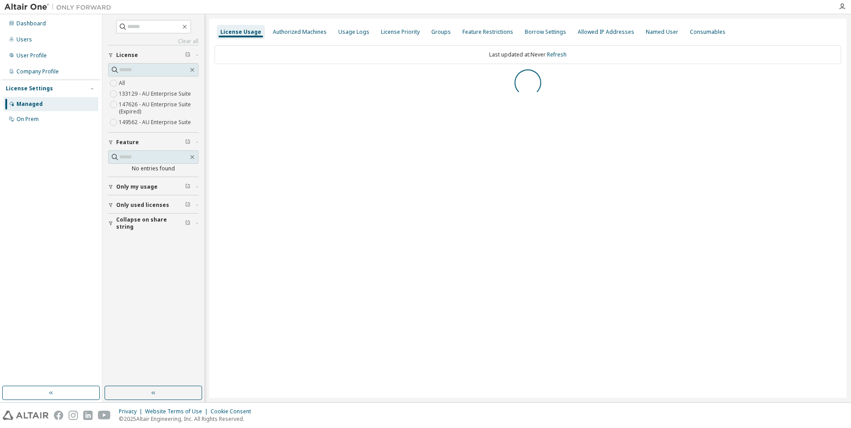
click at [137, 202] on span "Only used licenses" at bounding box center [142, 205] width 53 height 7
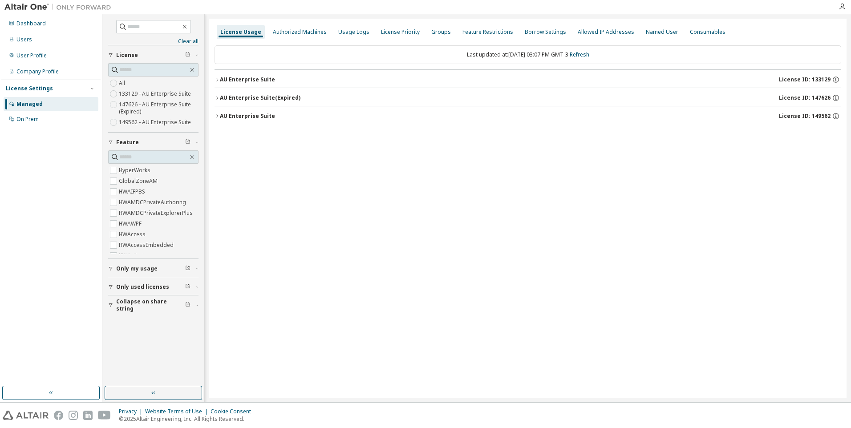
click at [262, 79] on div "AU Enterprise Suite" at bounding box center [247, 79] width 55 height 7
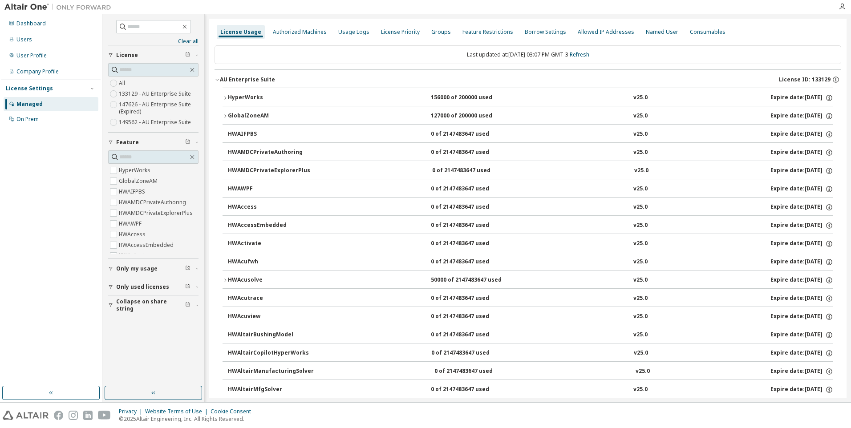
click at [257, 284] on div "HWAcusolve" at bounding box center [268, 280] width 80 height 8
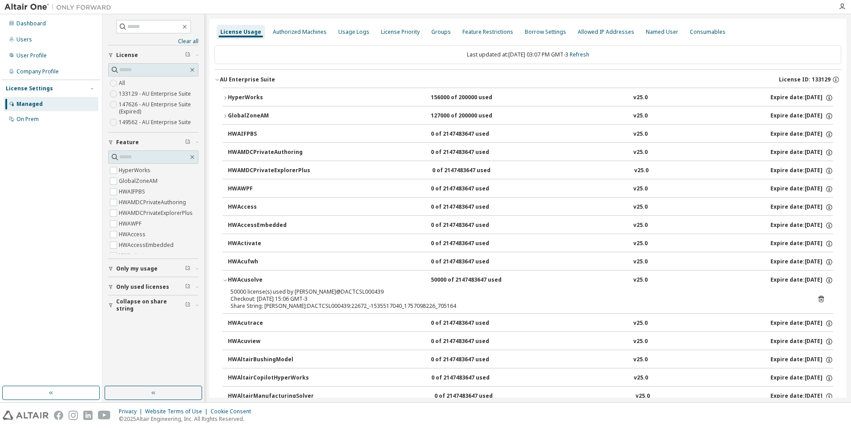
click at [822, 296] on div "50000 license(s) used by henke@DACTCSL000439 Checkout: 2025-09-08 15:06 GMT-3 S…" at bounding box center [527, 300] width 610 height 25
click at [818, 297] on icon at bounding box center [820, 299] width 5 height 7
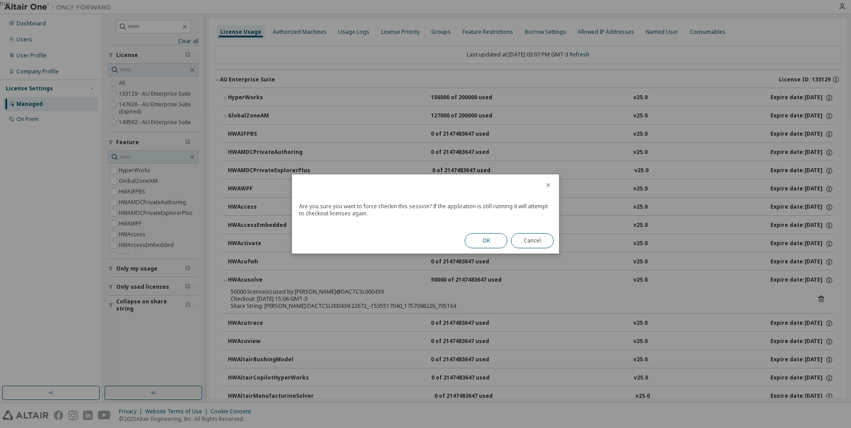
click at [485, 242] on button "OK" at bounding box center [485, 240] width 43 height 15
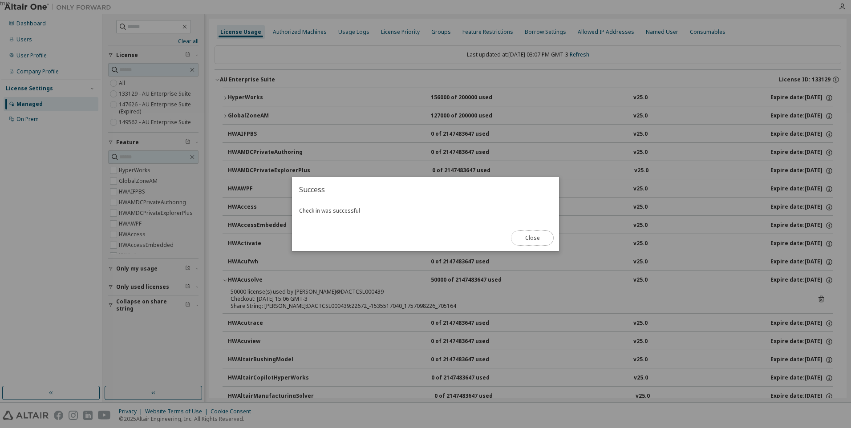
drag, startPoint x: 528, startPoint y: 241, endPoint x: 0, endPoint y: 267, distance: 528.8
click at [528, 241] on button "Close" at bounding box center [532, 237] width 43 height 15
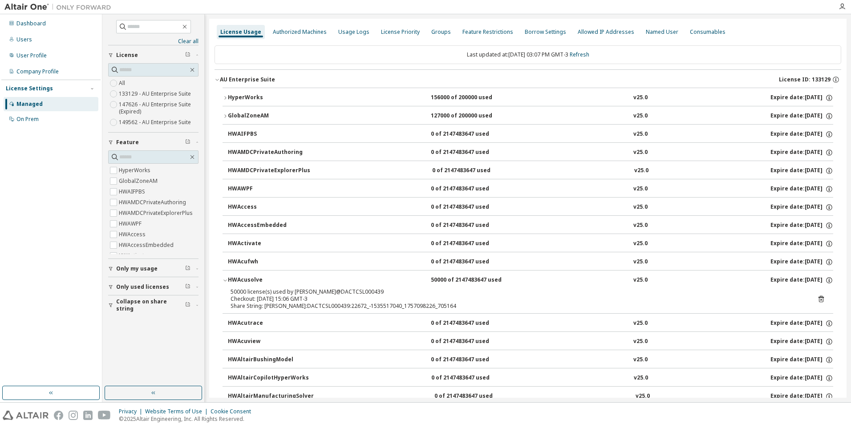
click at [223, 282] on icon "button" at bounding box center [224, 280] width 5 height 5
